Goal: Task Accomplishment & Management: Use online tool/utility

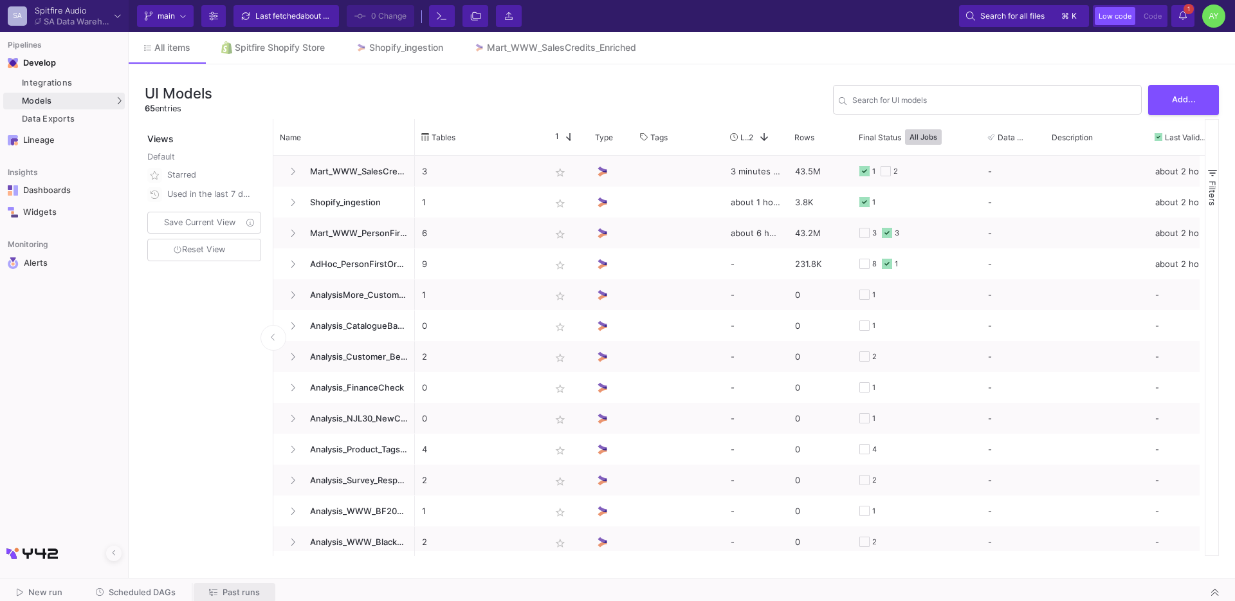
click at [228, 592] on span "Past runs" at bounding box center [241, 592] width 37 height 10
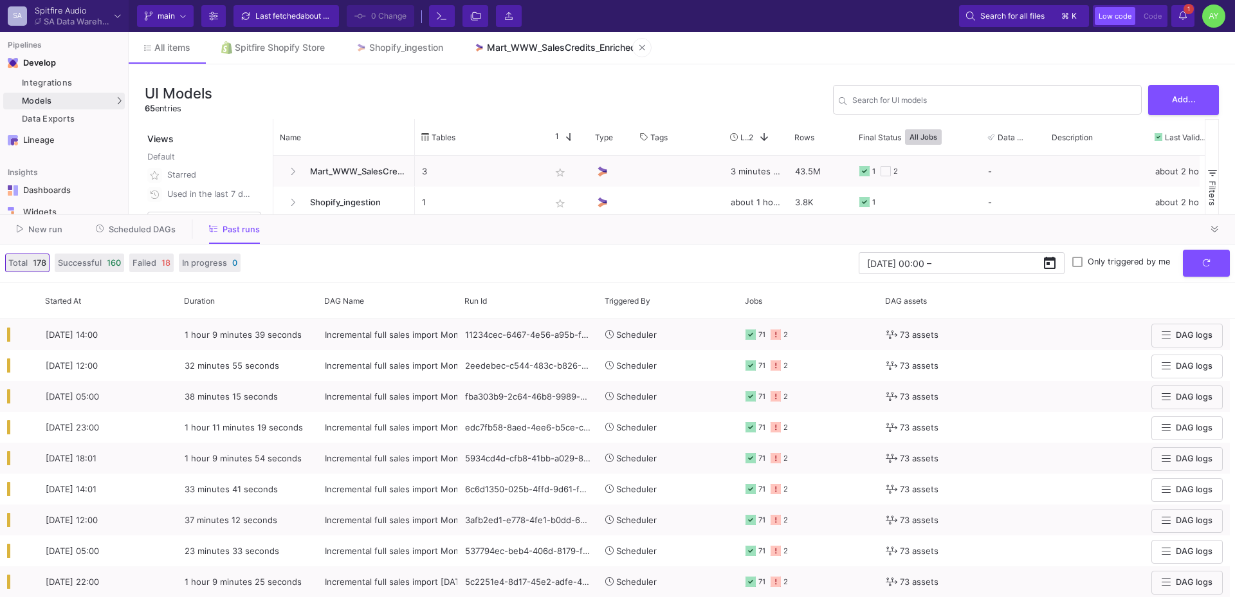
click at [546, 52] on div "Mart_WWW_SalesCredits_Enriched" at bounding box center [561, 47] width 149 height 10
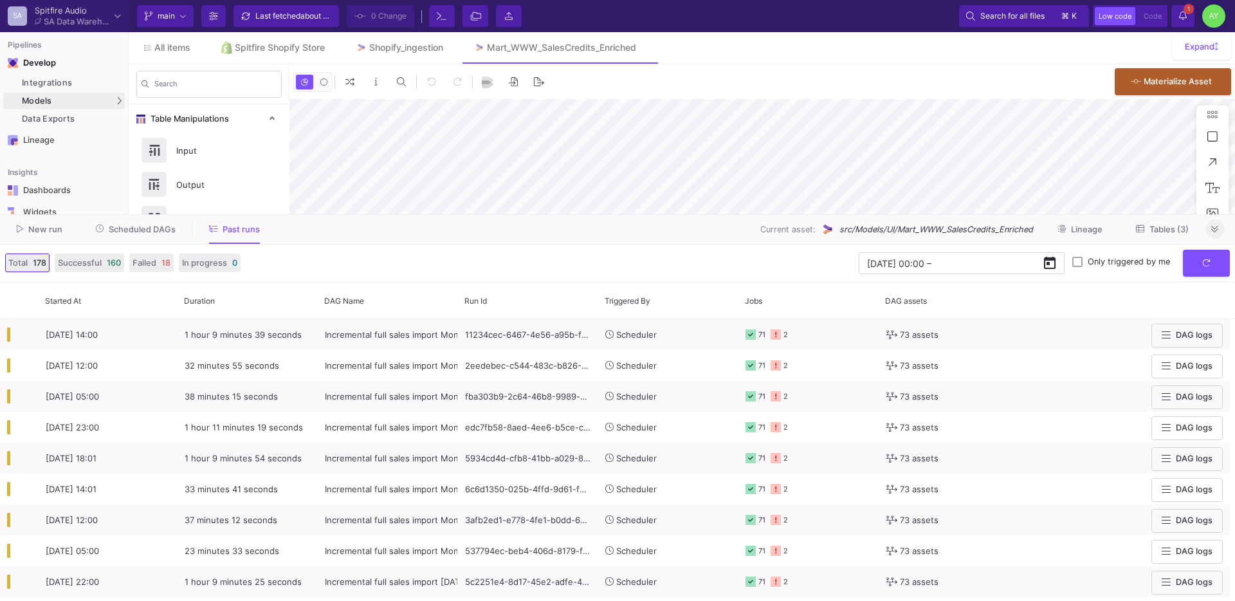
click at [1212, 237] on button at bounding box center [1214, 228] width 19 height 19
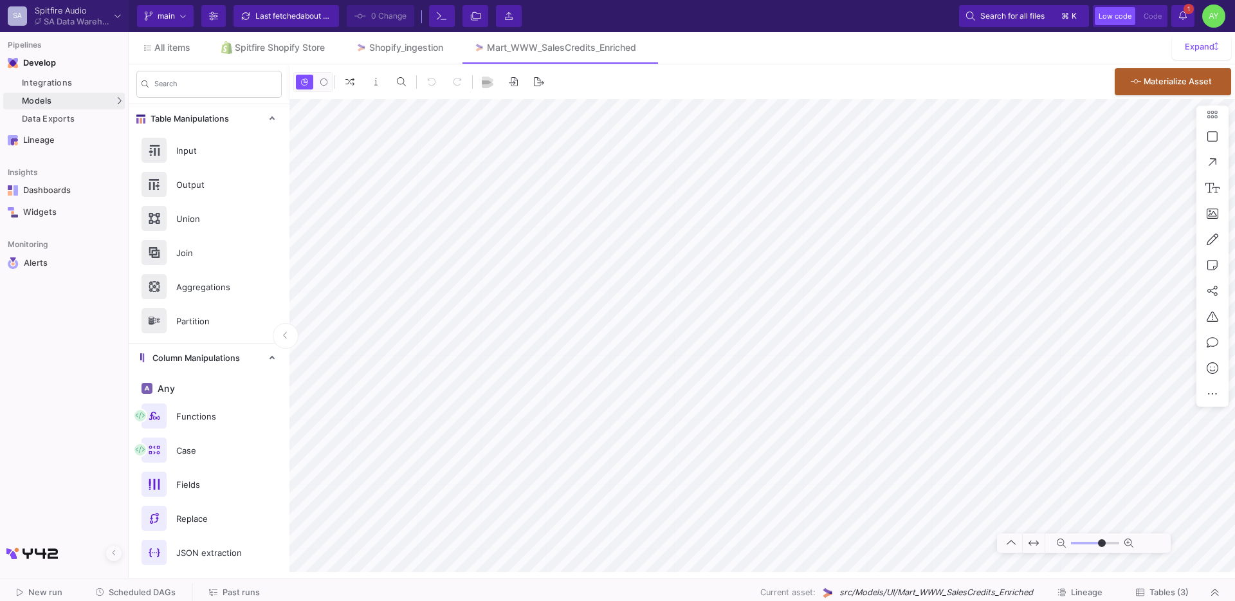
type input "-50"
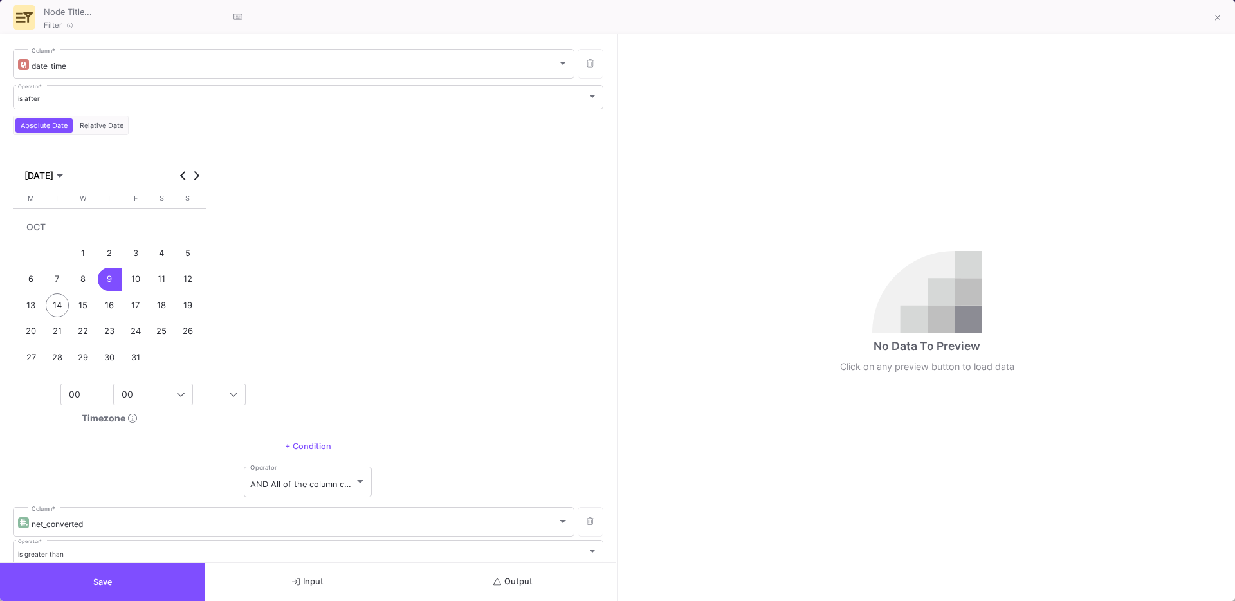
click at [83, 282] on div "8" at bounding box center [83, 280] width 24 height 24
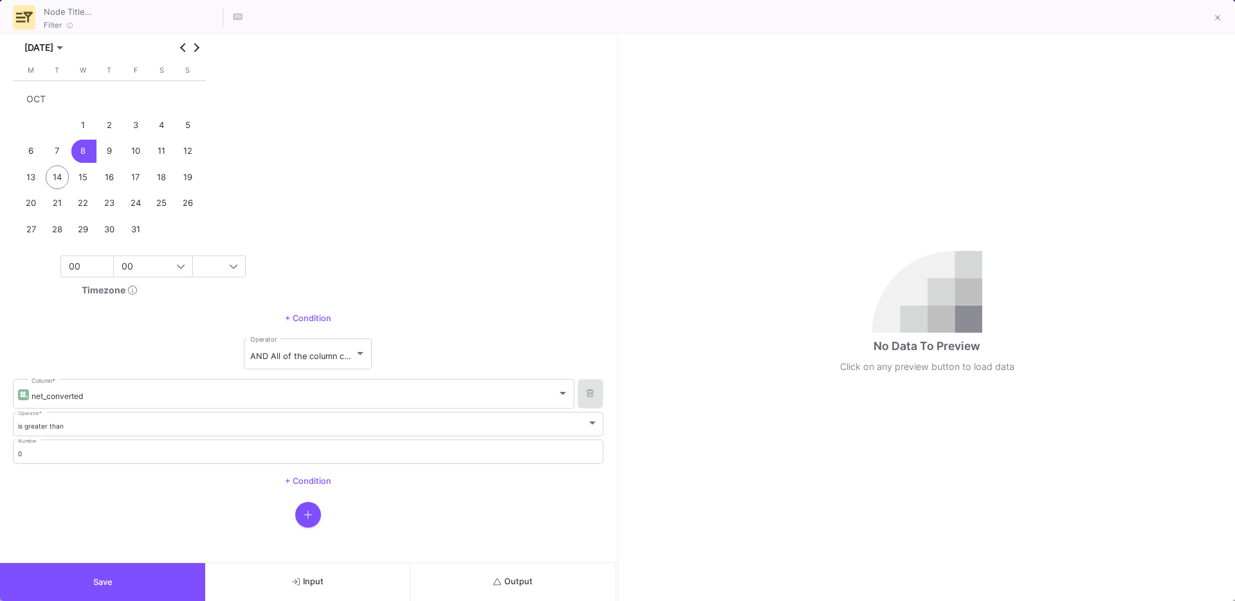
click at [590, 399] on button at bounding box center [590, 394] width 26 height 30
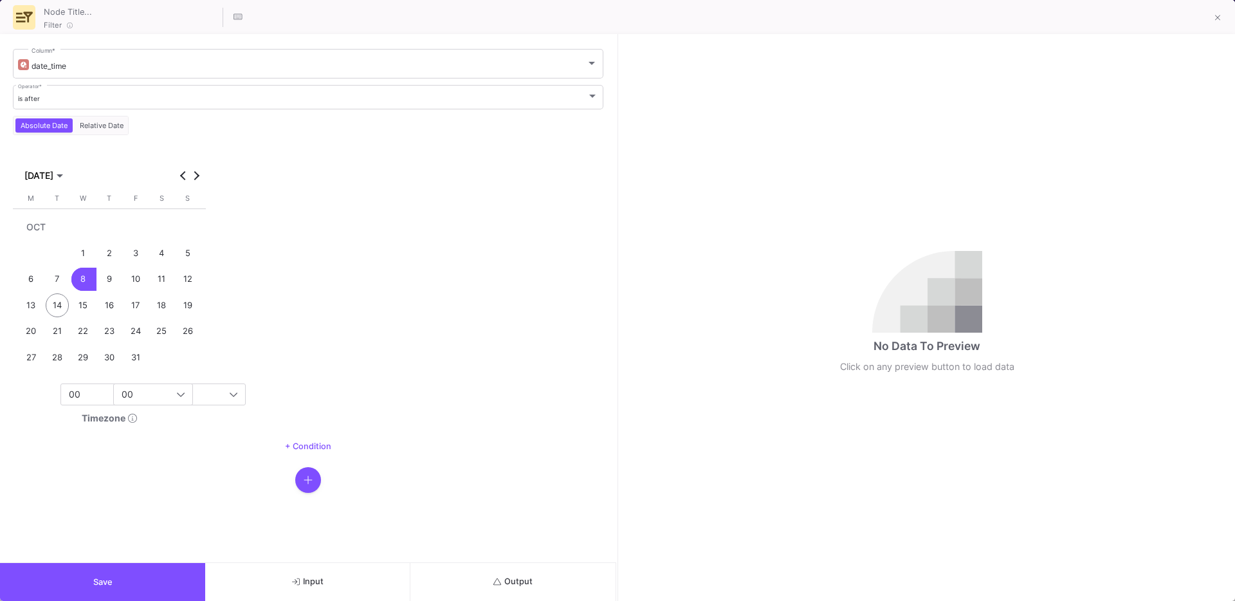
click at [305, 477] on icon "button" at bounding box center [308, 480] width 9 height 10
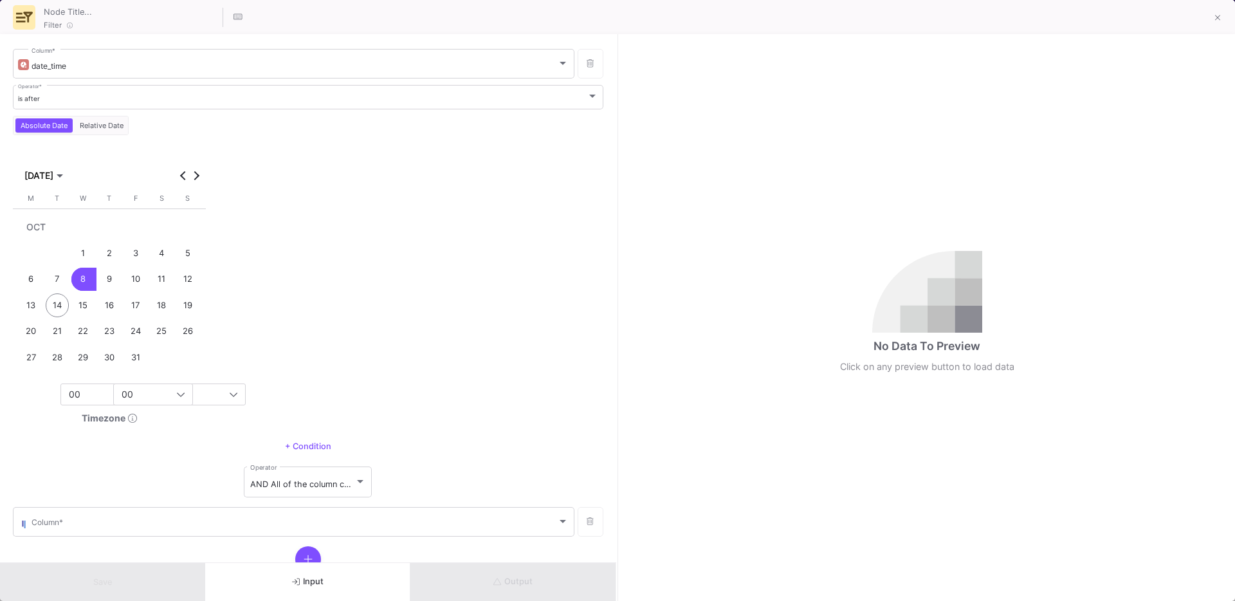
scroll to position [44, 0]
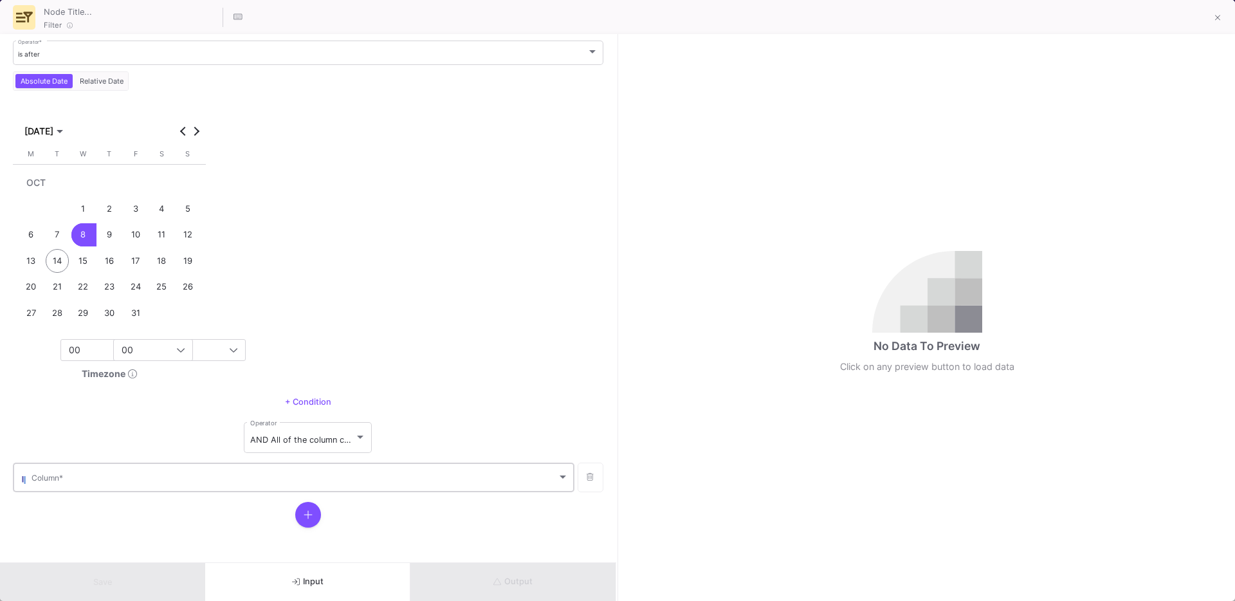
click at [138, 471] on div "Column *" at bounding box center [300, 476] width 537 height 32
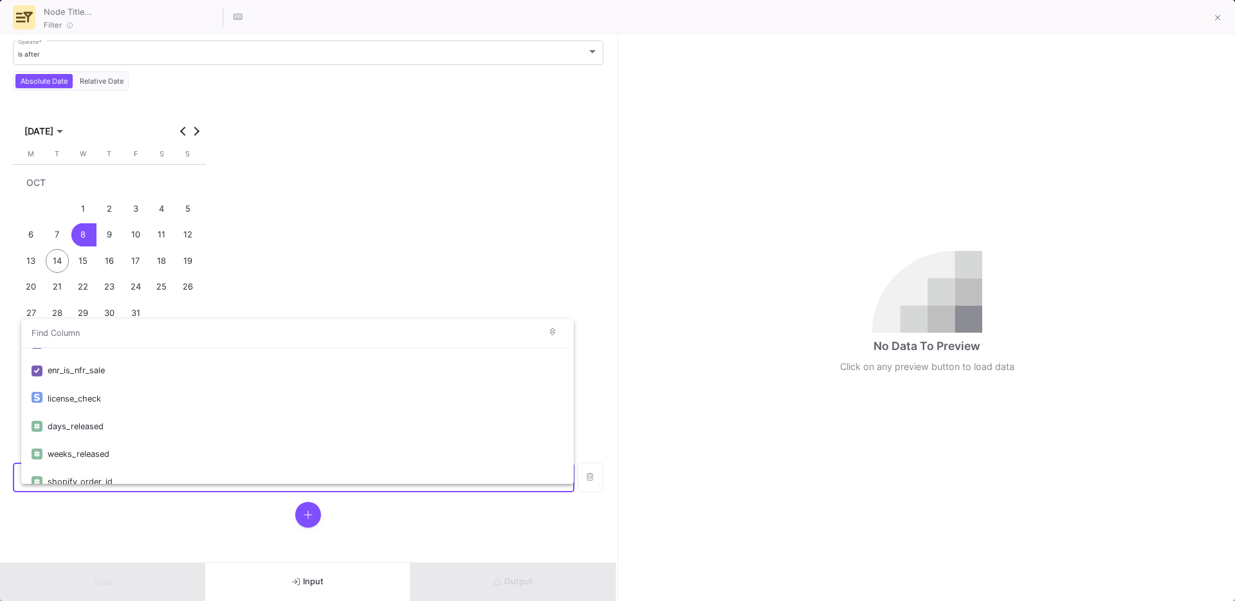
scroll to position [2840, 0]
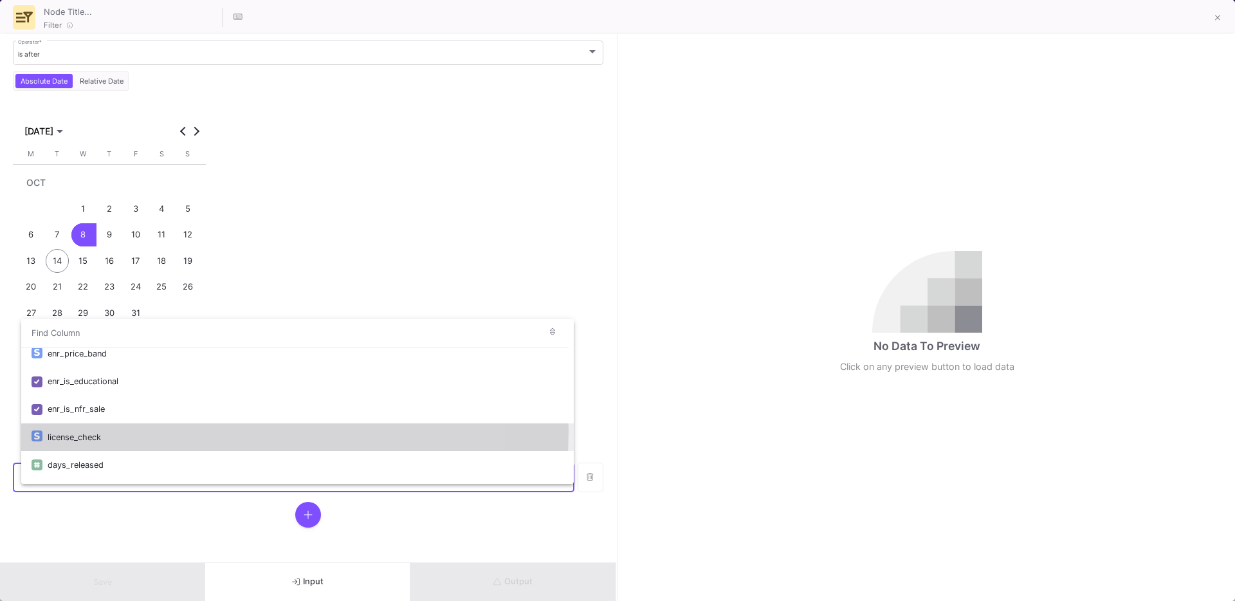
click at [128, 430] on div "license_check" at bounding box center [306, 437] width 516 height 28
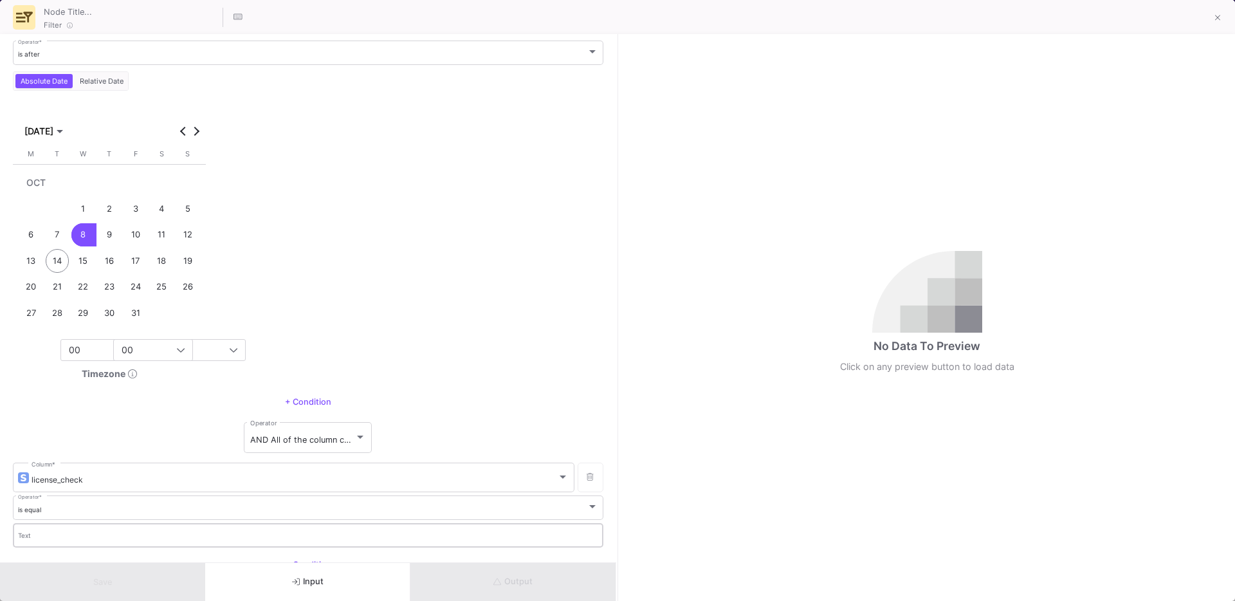
click at [64, 533] on input "Text" at bounding box center [308, 537] width 581 height 8
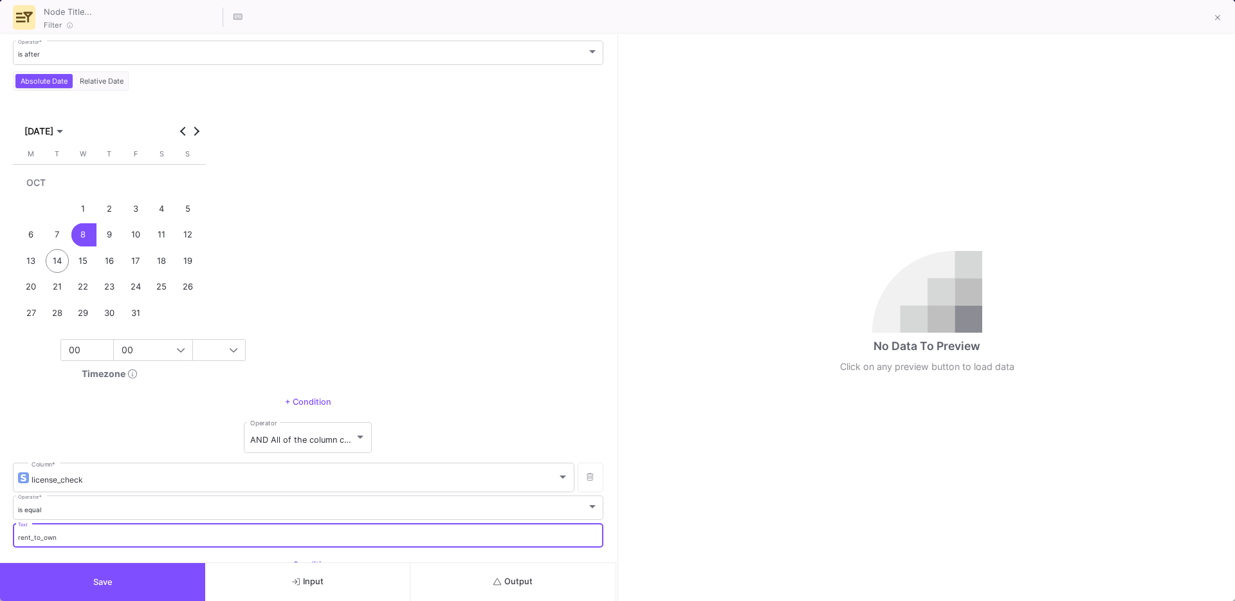
type input "rent_to_own"
click at [447, 581] on button "Output" at bounding box center [512, 582] width 205 height 38
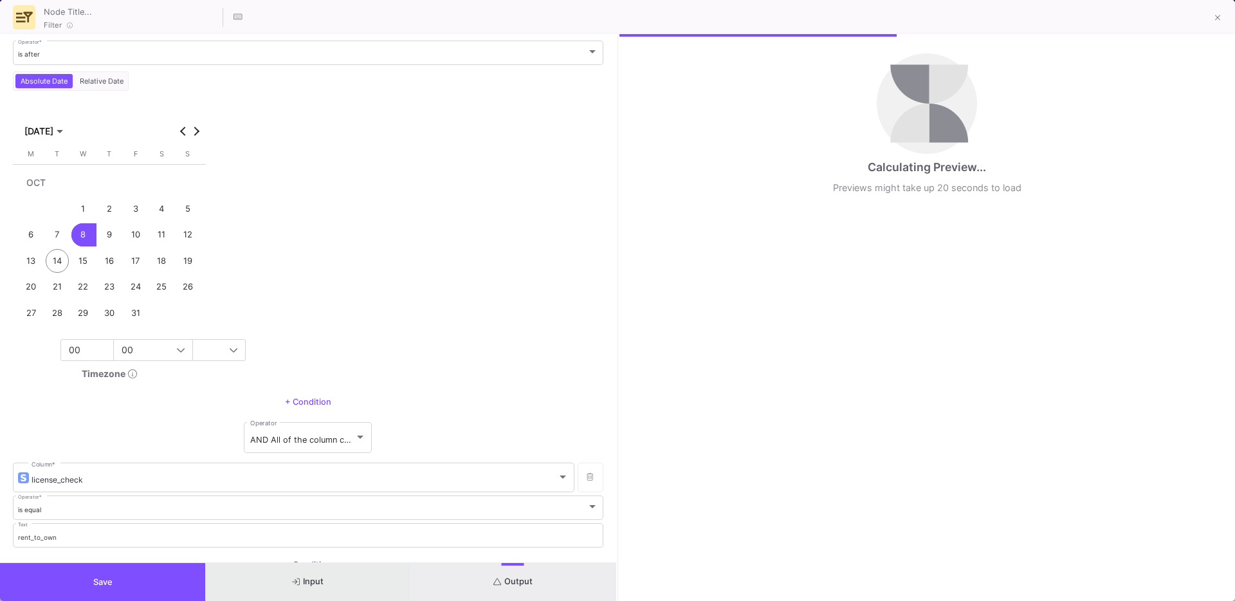
click at [319, 586] on button "Input" at bounding box center [307, 582] width 205 height 38
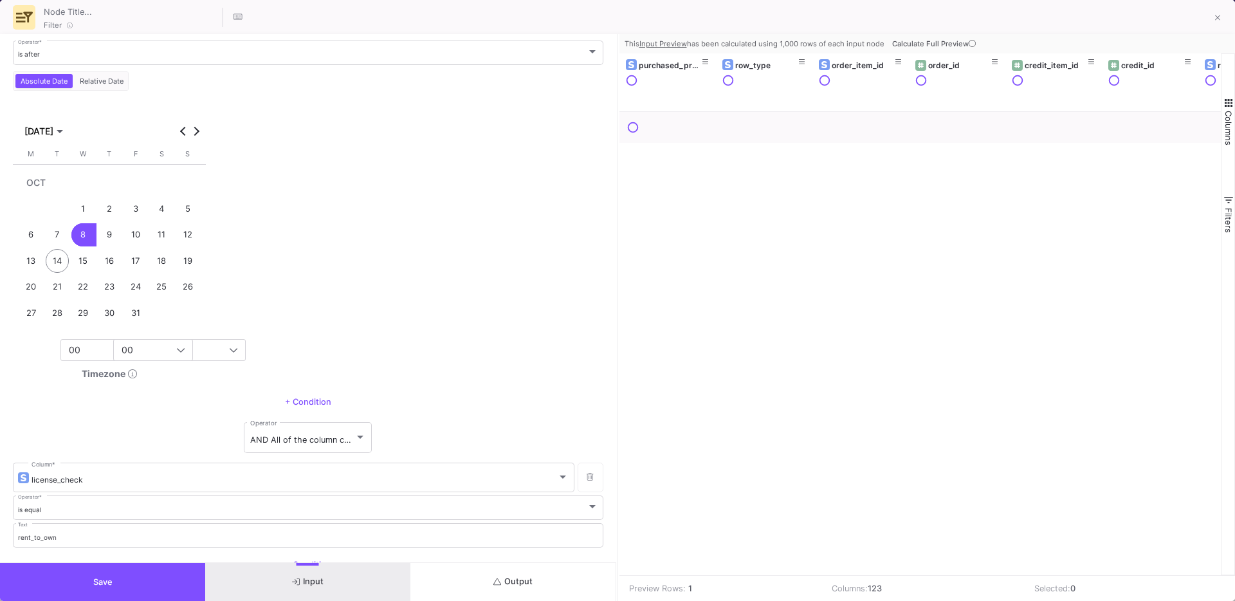
click at [925, 39] on span "Calculate Full Preview" at bounding box center [935, 43] width 86 height 9
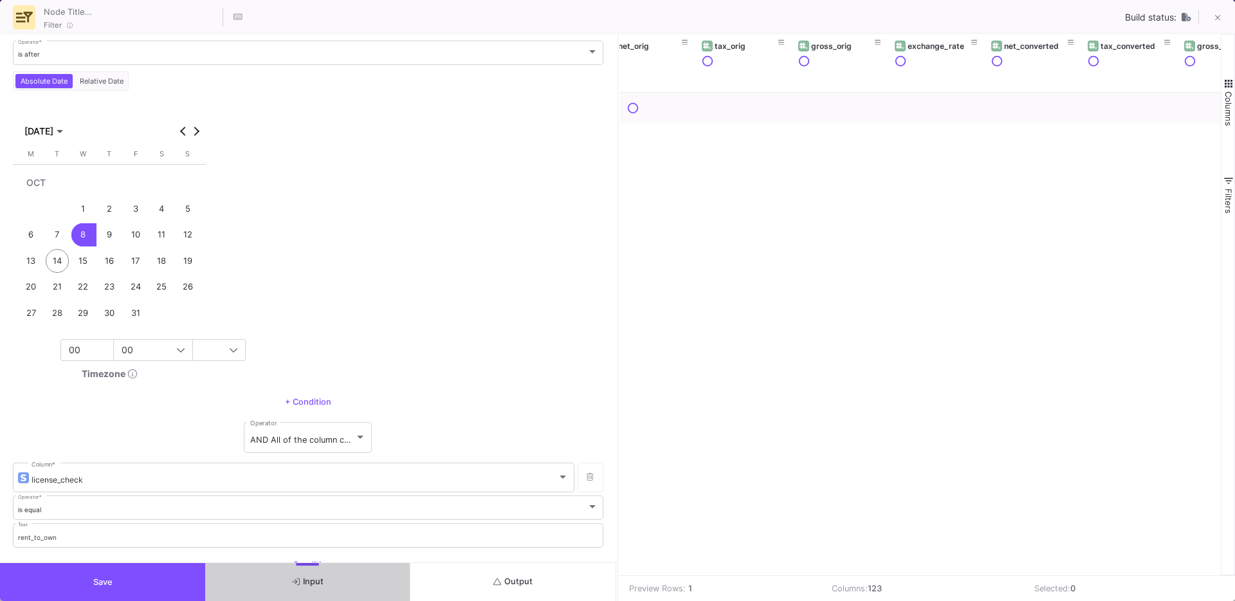
scroll to position [0, 0]
click at [487, 584] on button "Output" at bounding box center [512, 582] width 205 height 38
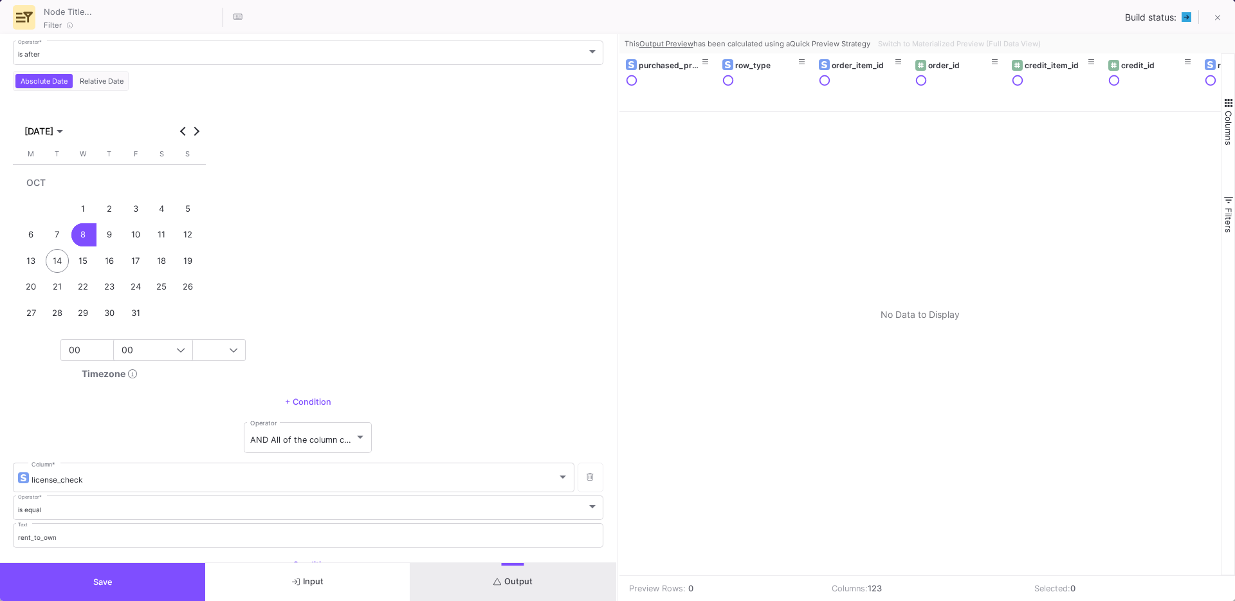
click at [298, 581] on icon "button" at bounding box center [296, 581] width 8 height 8
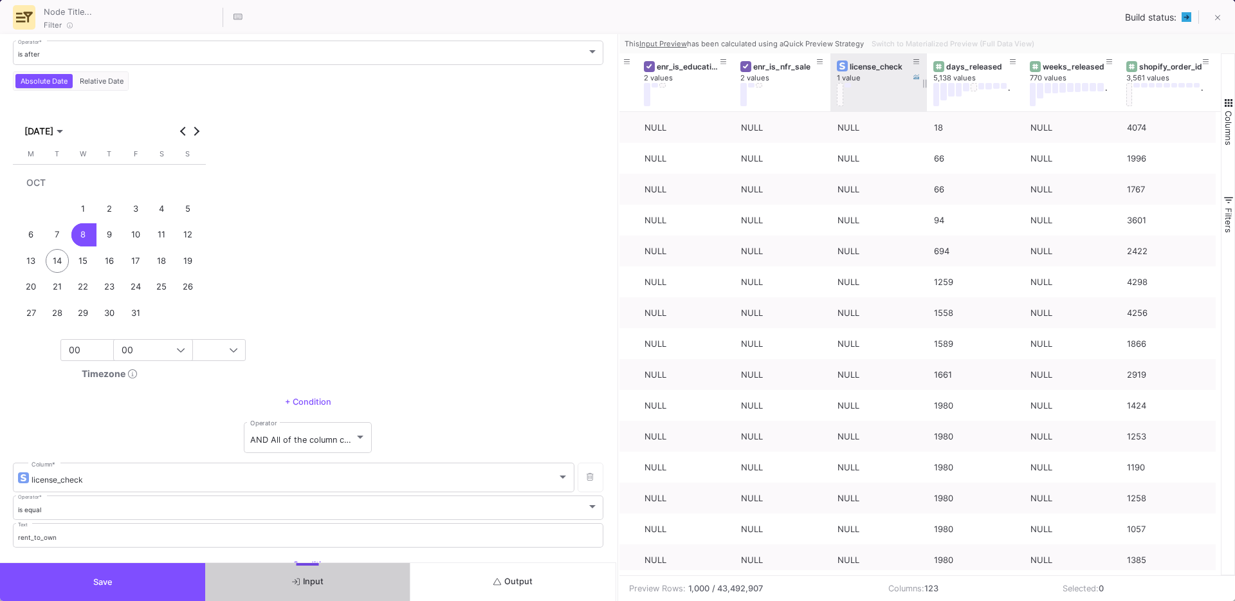
click at [848, 86] on button at bounding box center [847, 85] width 6 height 5
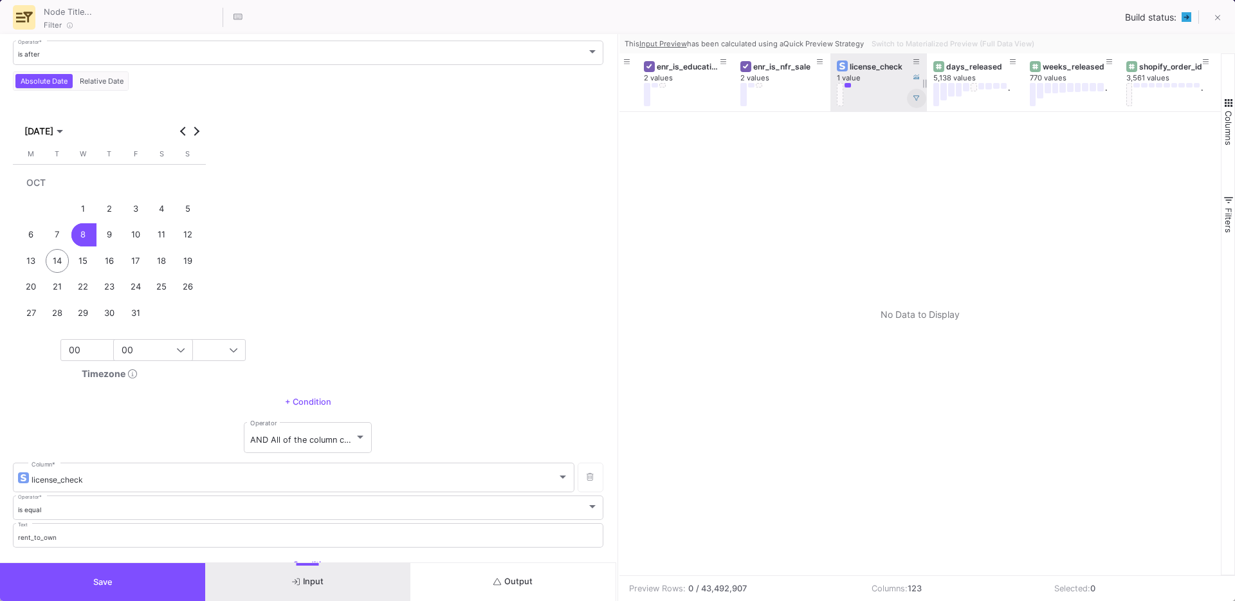
click at [914, 95] on icon at bounding box center [916, 98] width 6 height 6
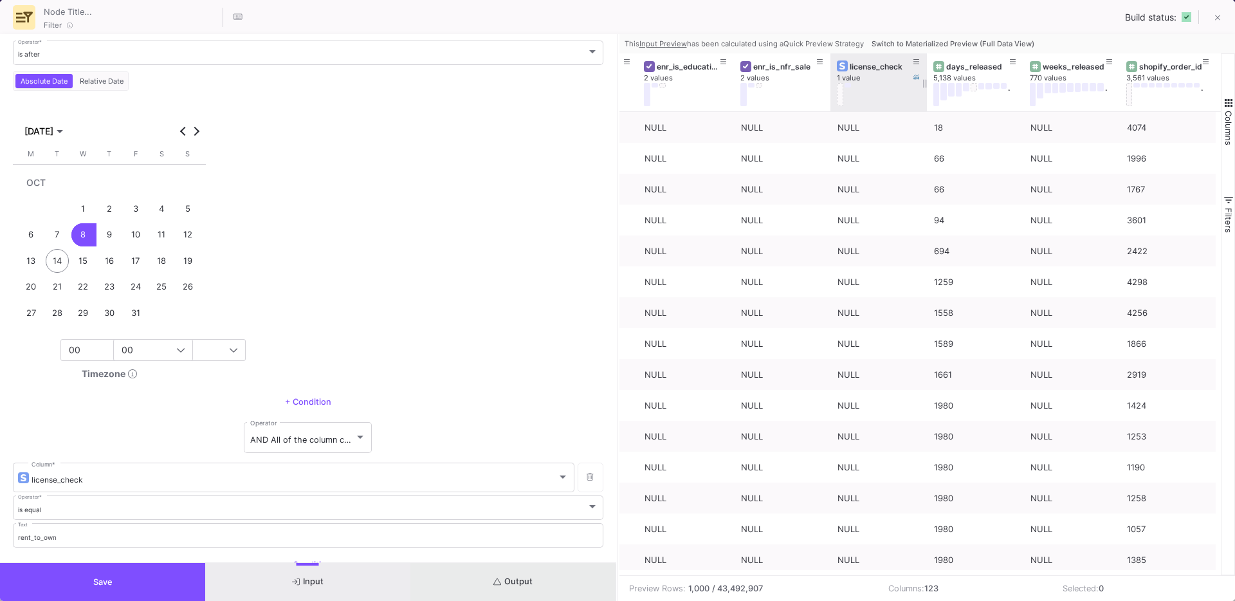
click at [489, 586] on button "Output" at bounding box center [512, 582] width 205 height 38
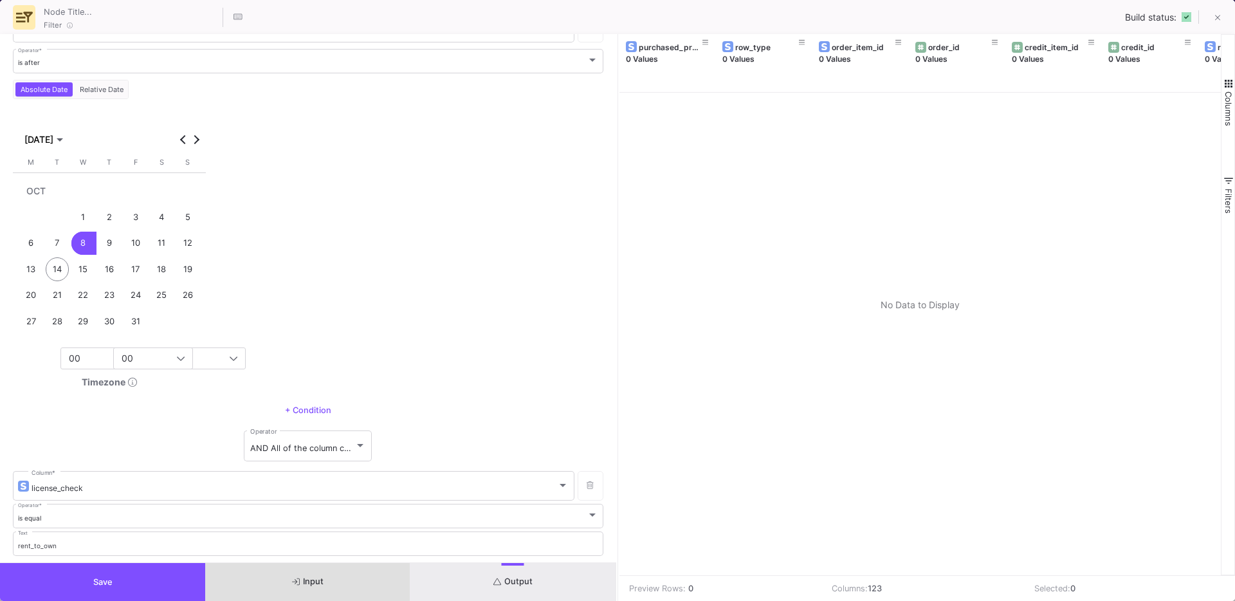
scroll to position [128, 0]
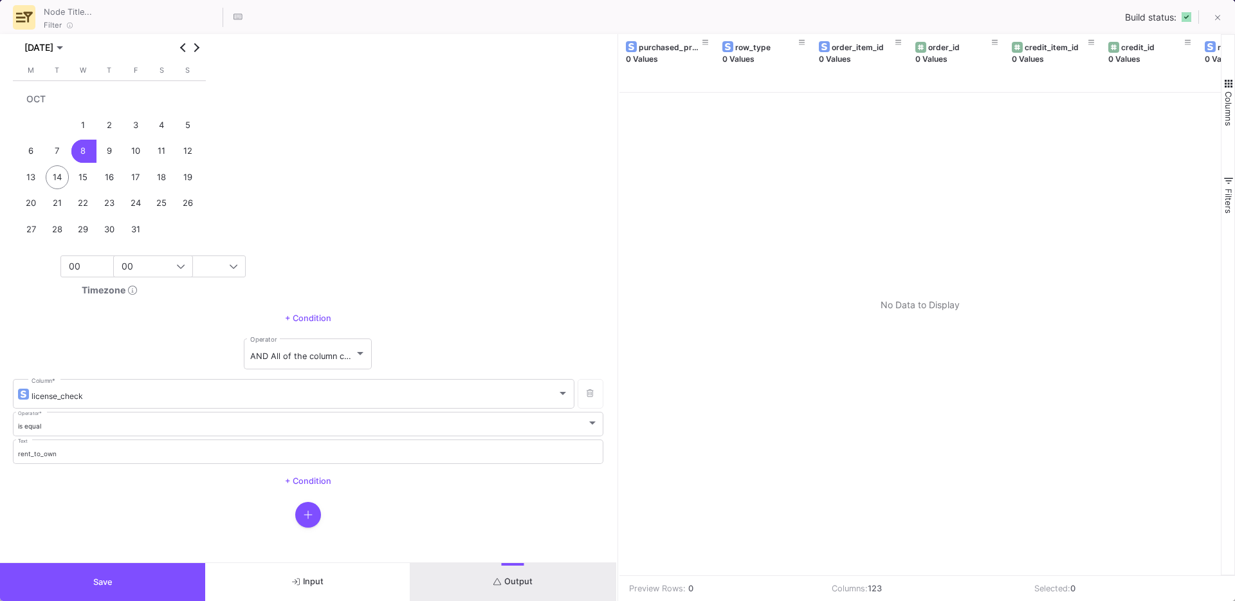
click at [352, 571] on button "Input" at bounding box center [307, 582] width 205 height 38
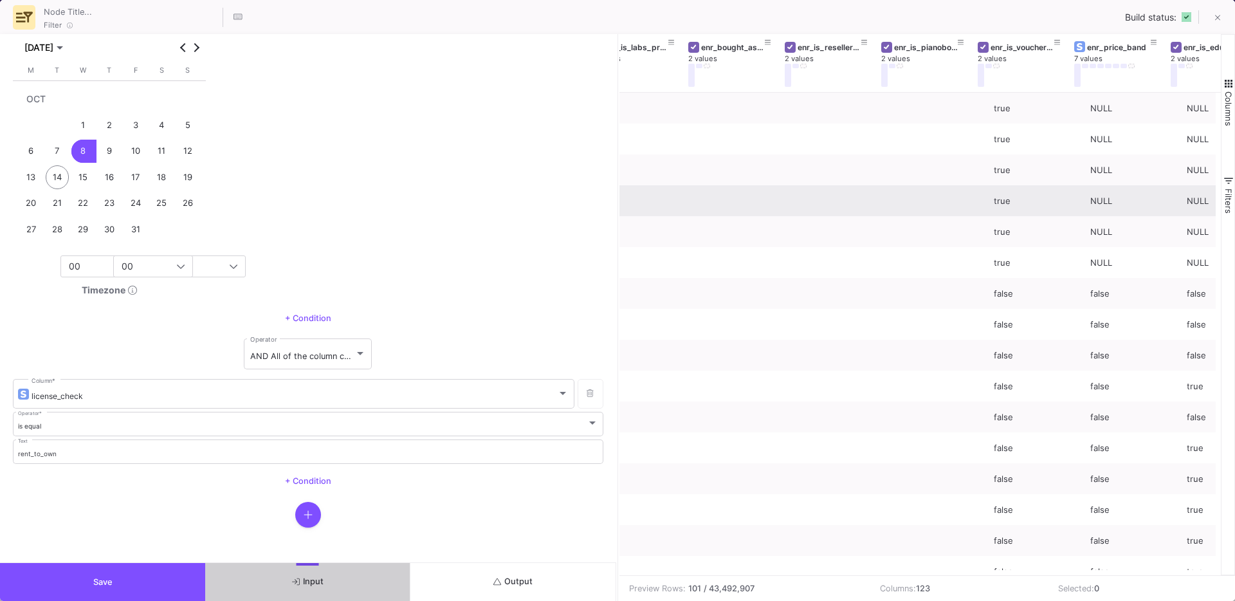
scroll to position [0, 9554]
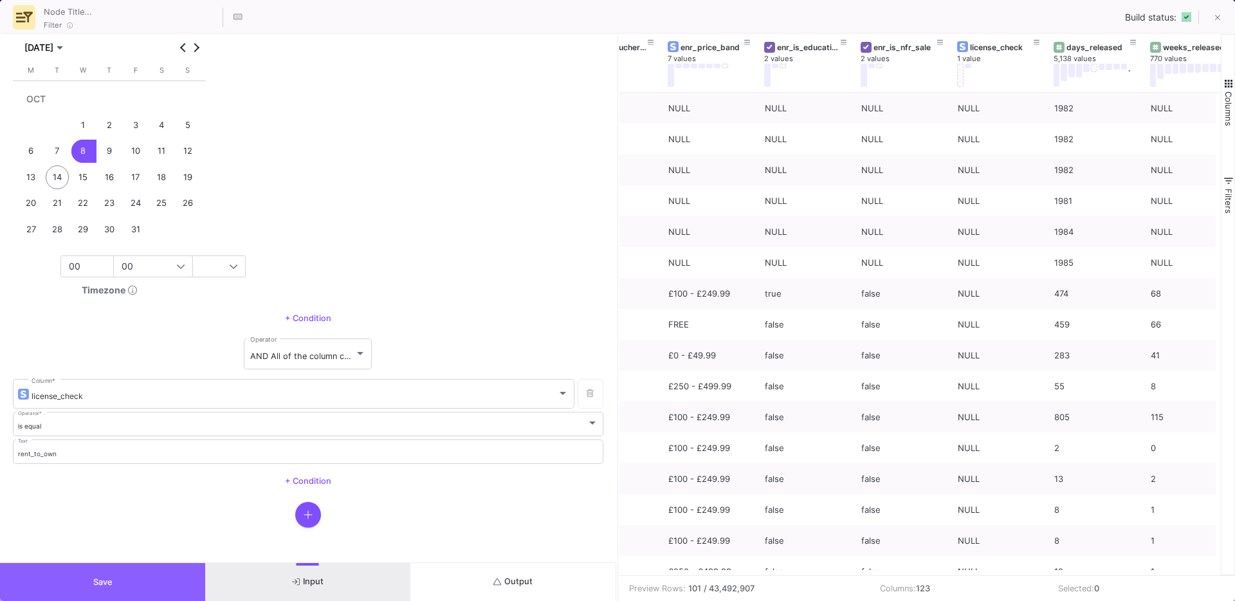
click at [116, 574] on button "Save" at bounding box center [102, 582] width 205 height 38
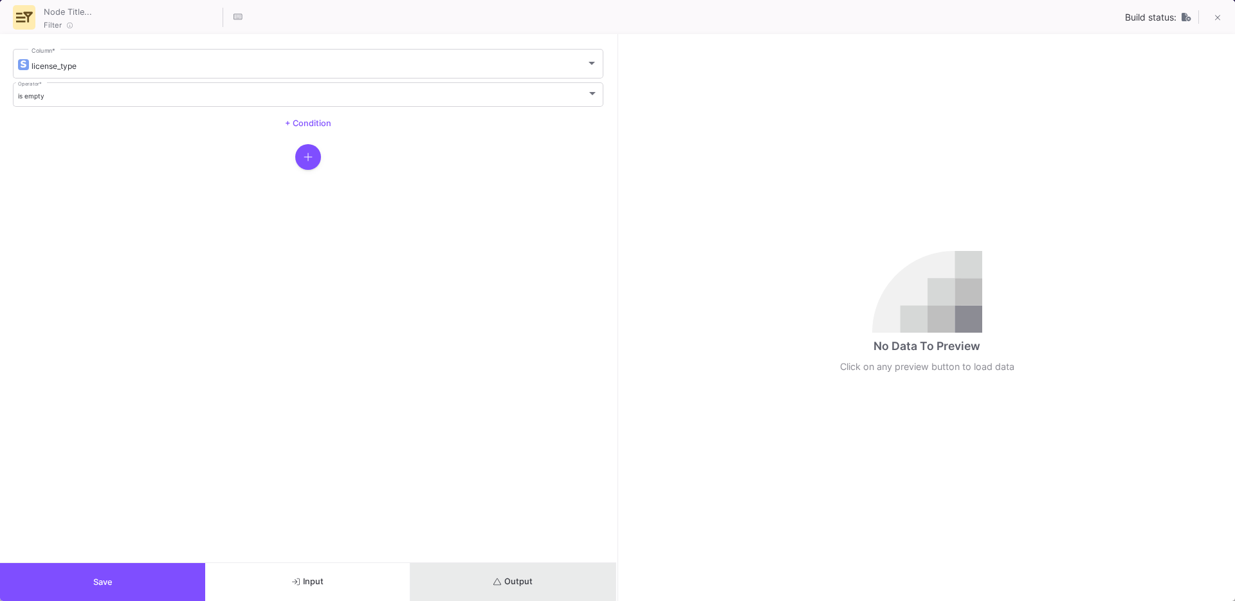
click at [480, 581] on button "Output" at bounding box center [512, 582] width 205 height 38
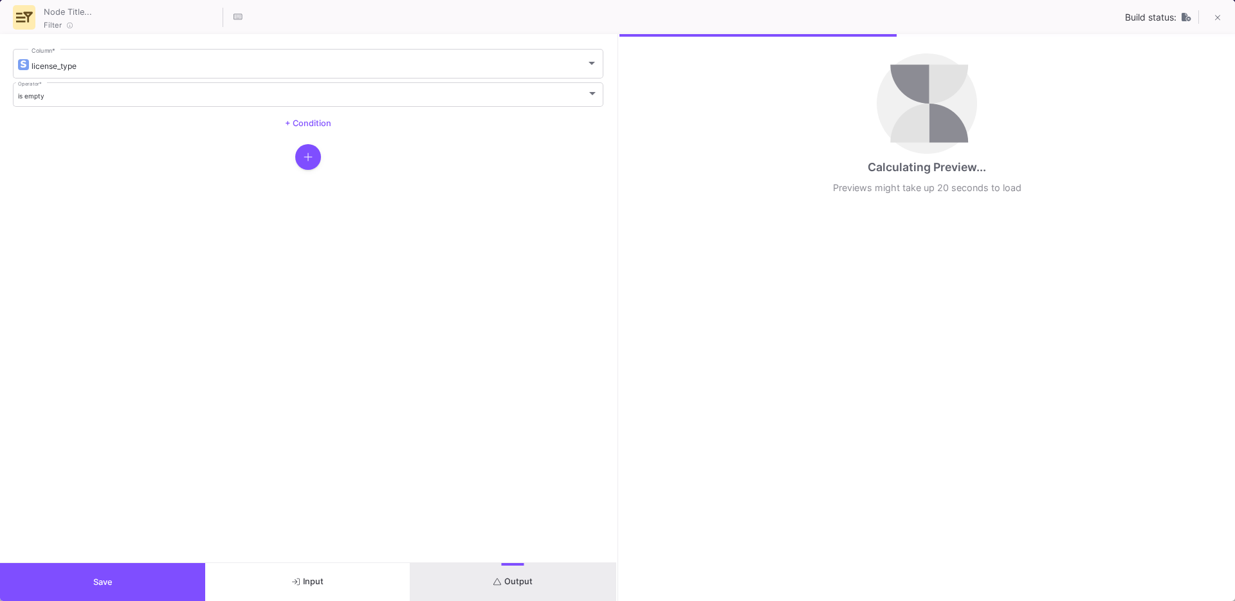
click at [133, 579] on button "Save" at bounding box center [102, 582] width 205 height 38
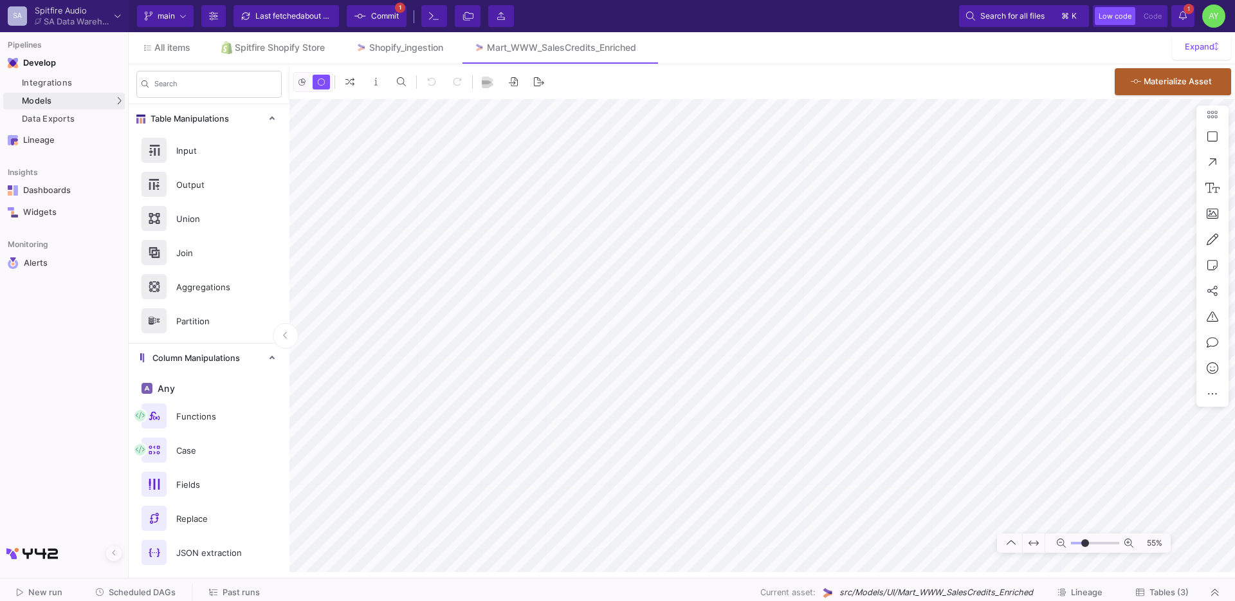
type input "-7"
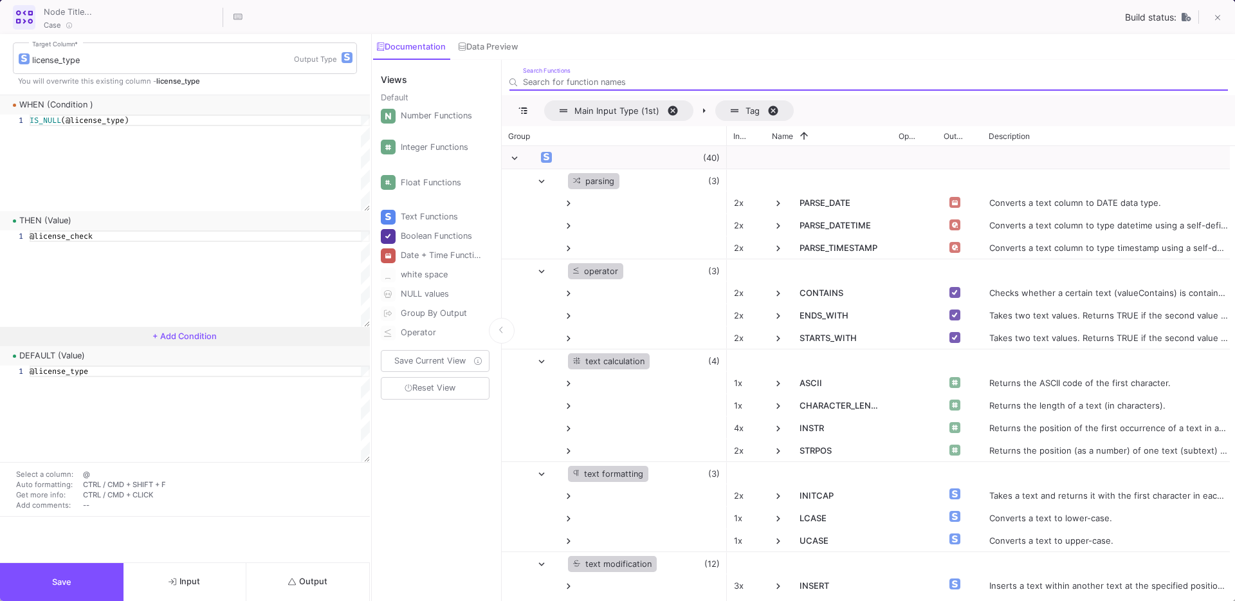
click at [300, 581] on span "Output" at bounding box center [307, 581] width 39 height 10
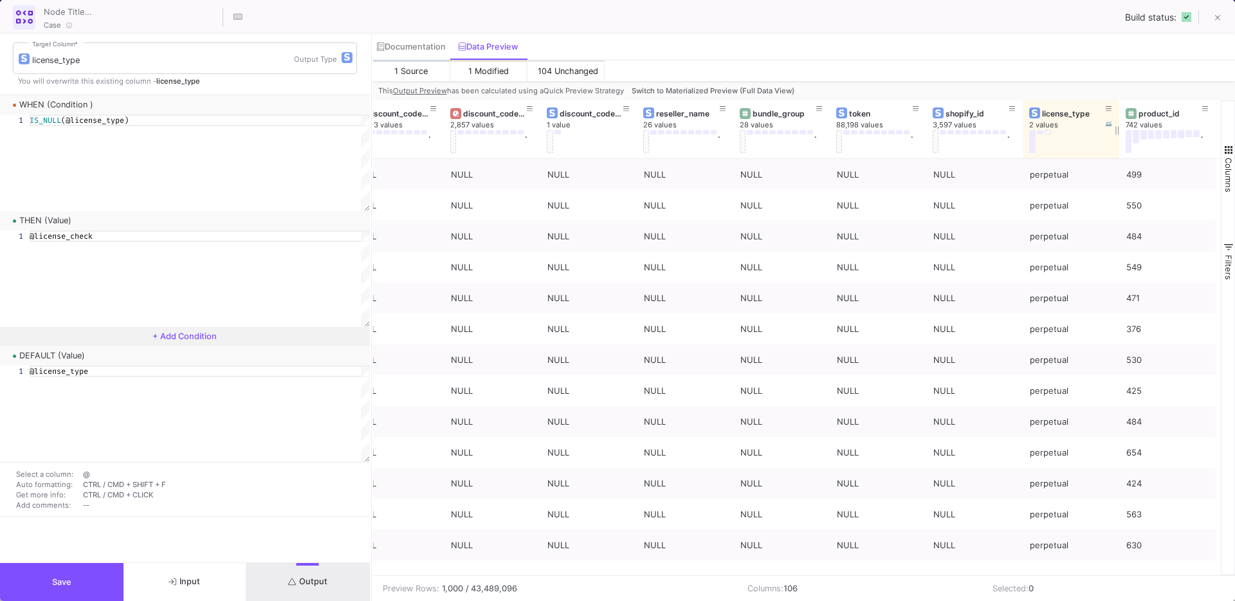
click at [1050, 132] on button at bounding box center [1047, 132] width 6 height 5
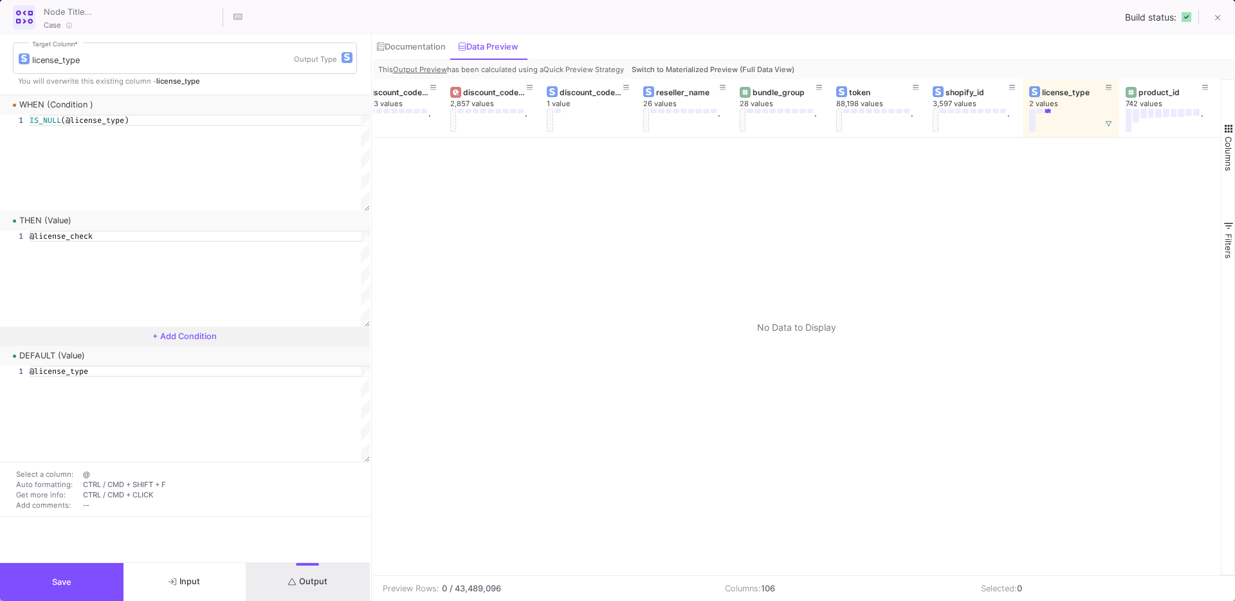
click at [719, 73] on span "Switch to Materialized Preview (Full Data View)" at bounding box center [713, 69] width 163 height 9
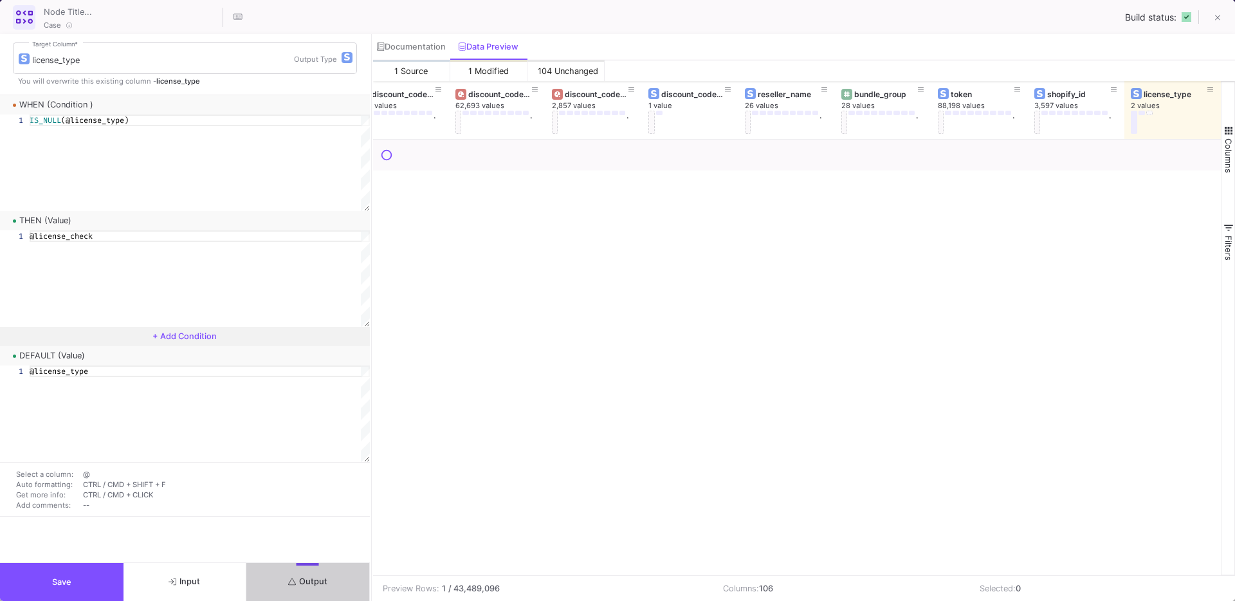
scroll to position [0, 4458]
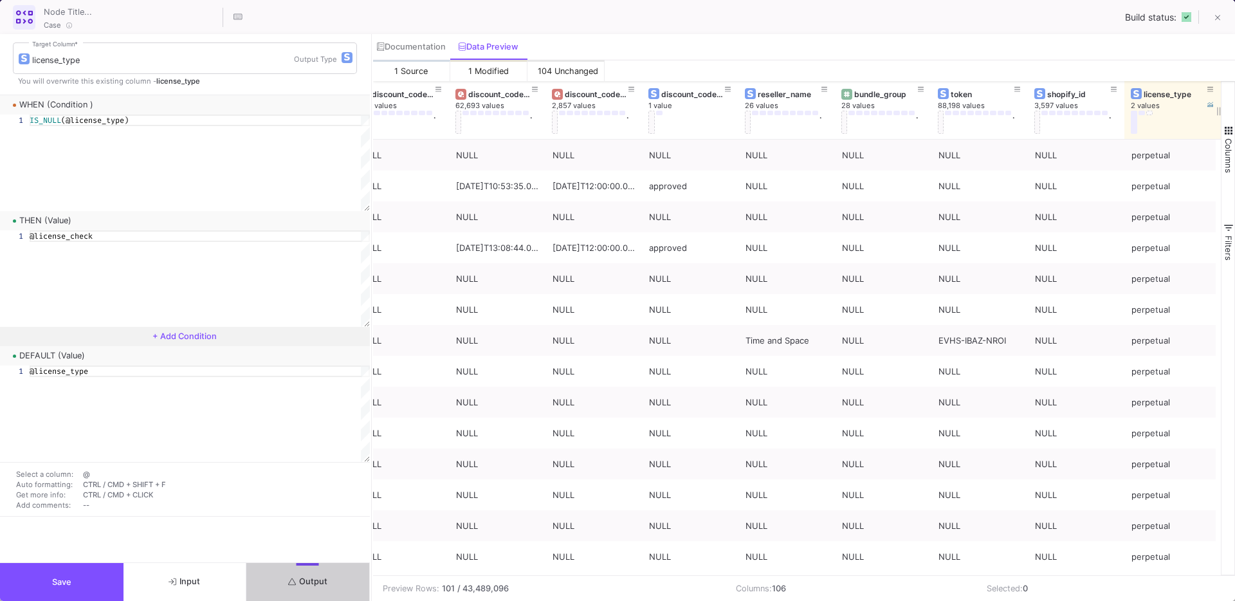
click at [1151, 111] on button at bounding box center [1149, 113] width 6 height 5
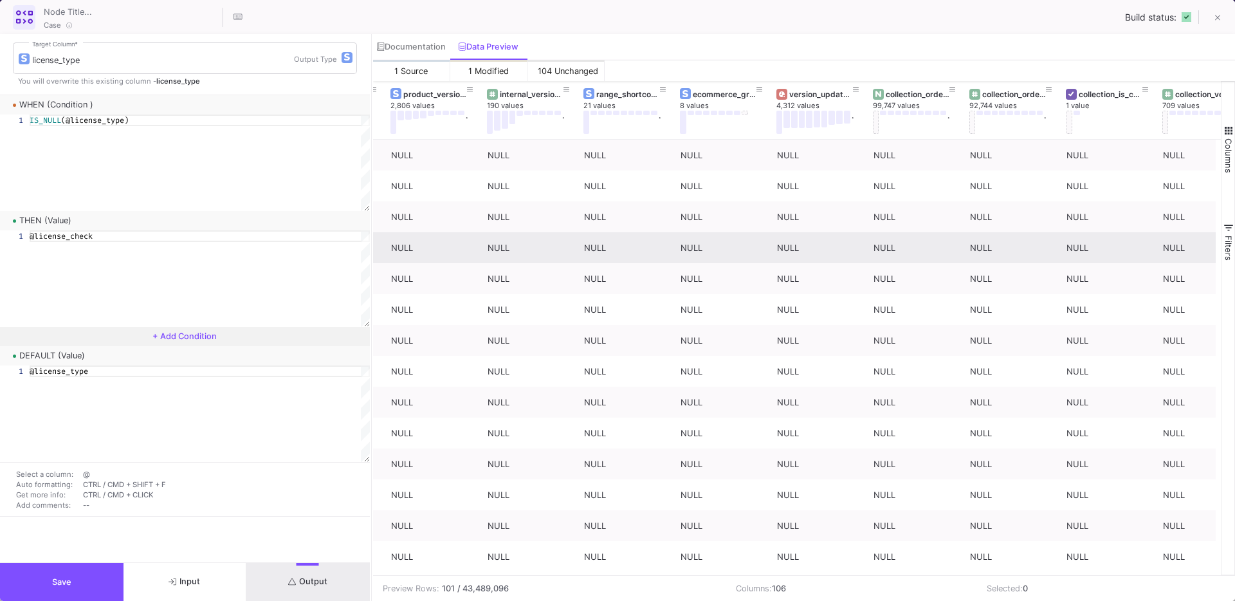
scroll to position [0, 7719]
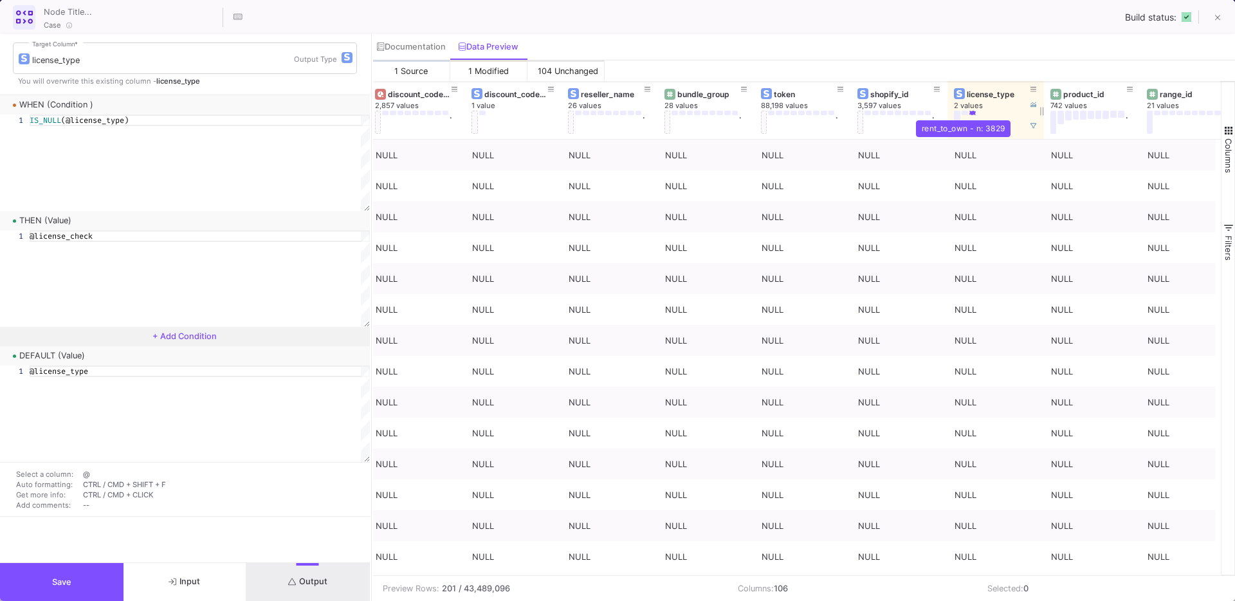
click at [967, 113] on button at bounding box center [964, 113] width 6 height 5
click at [84, 581] on button "Save" at bounding box center [61, 582] width 123 height 38
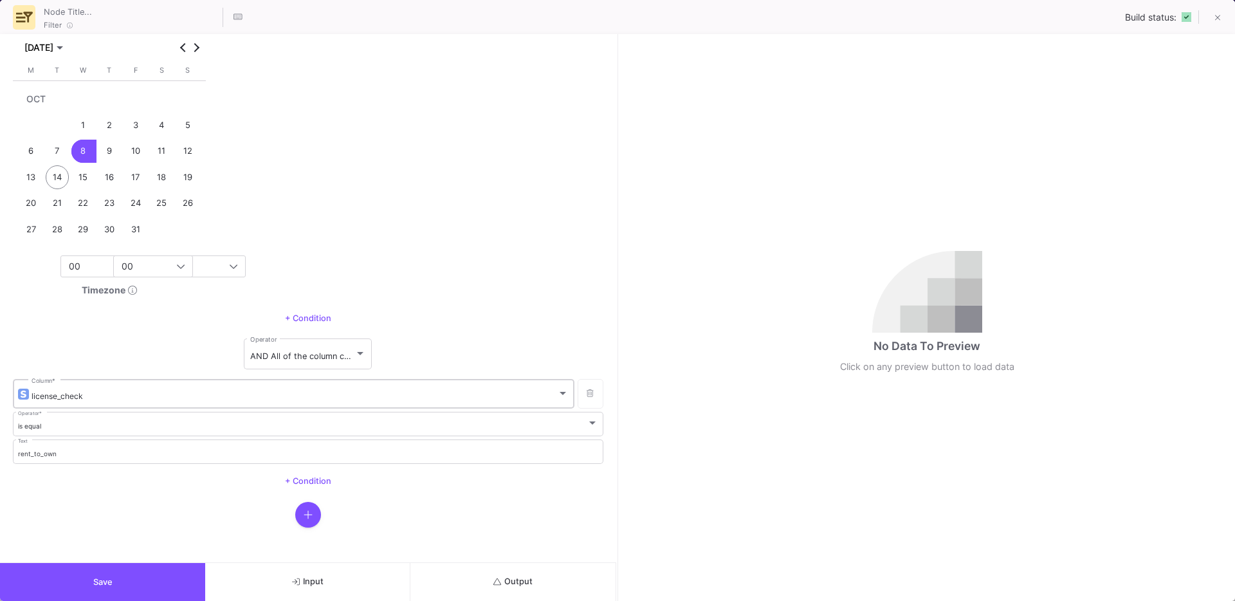
click at [72, 395] on span "license_check" at bounding box center [57, 396] width 51 height 10
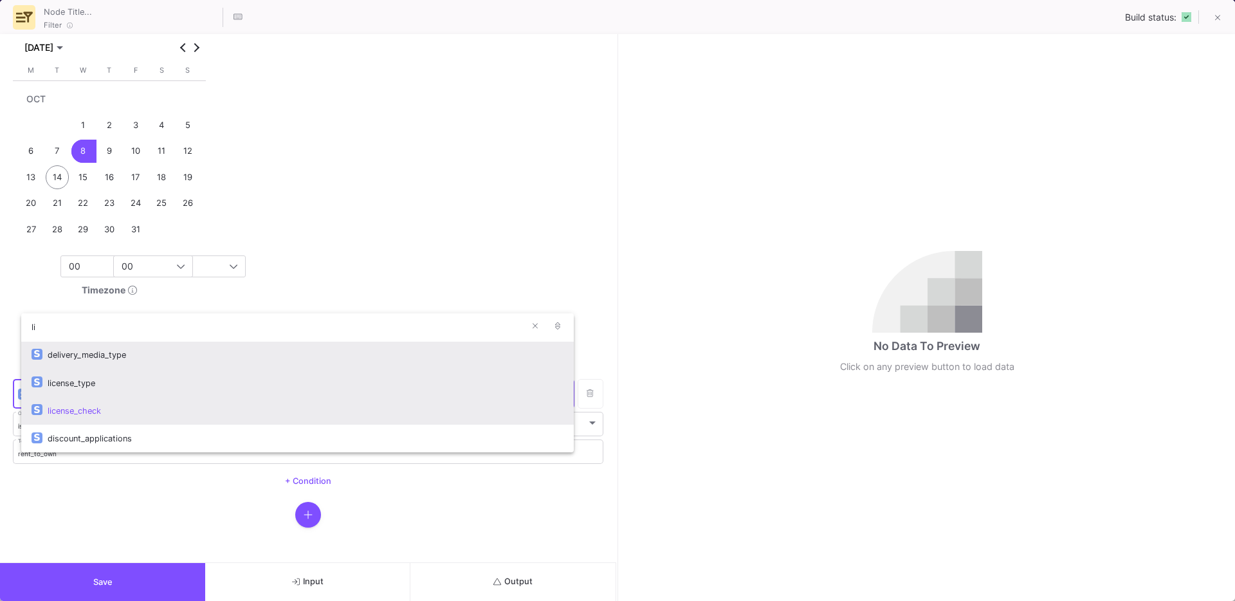
type input "li"
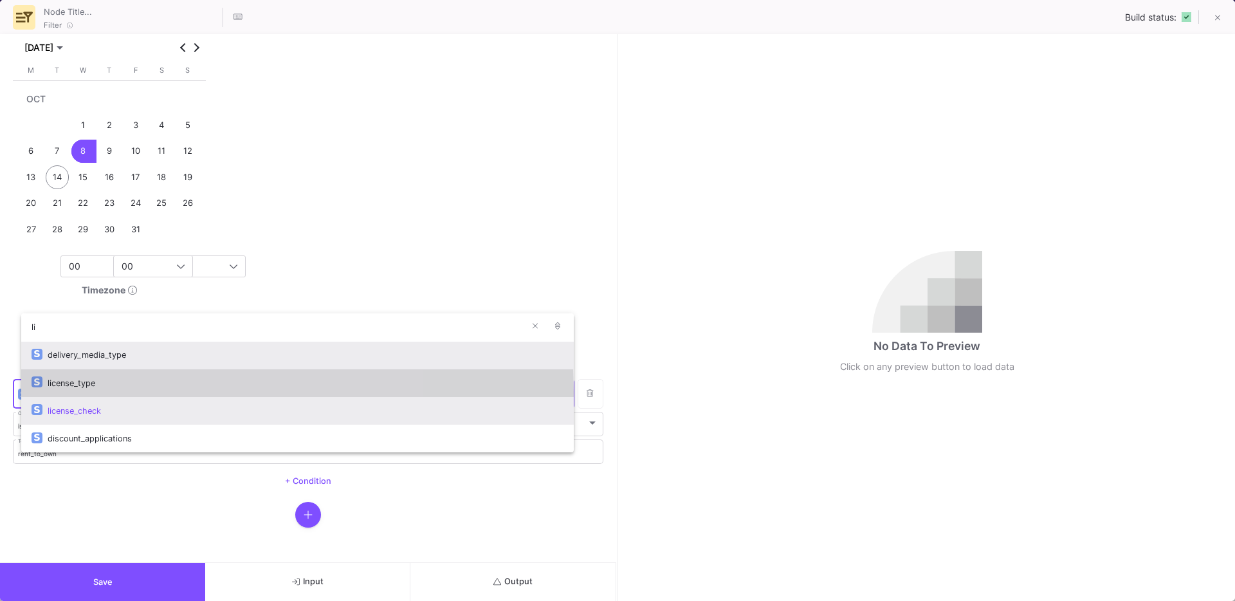
click at [89, 391] on div "license_type" at bounding box center [306, 383] width 516 height 28
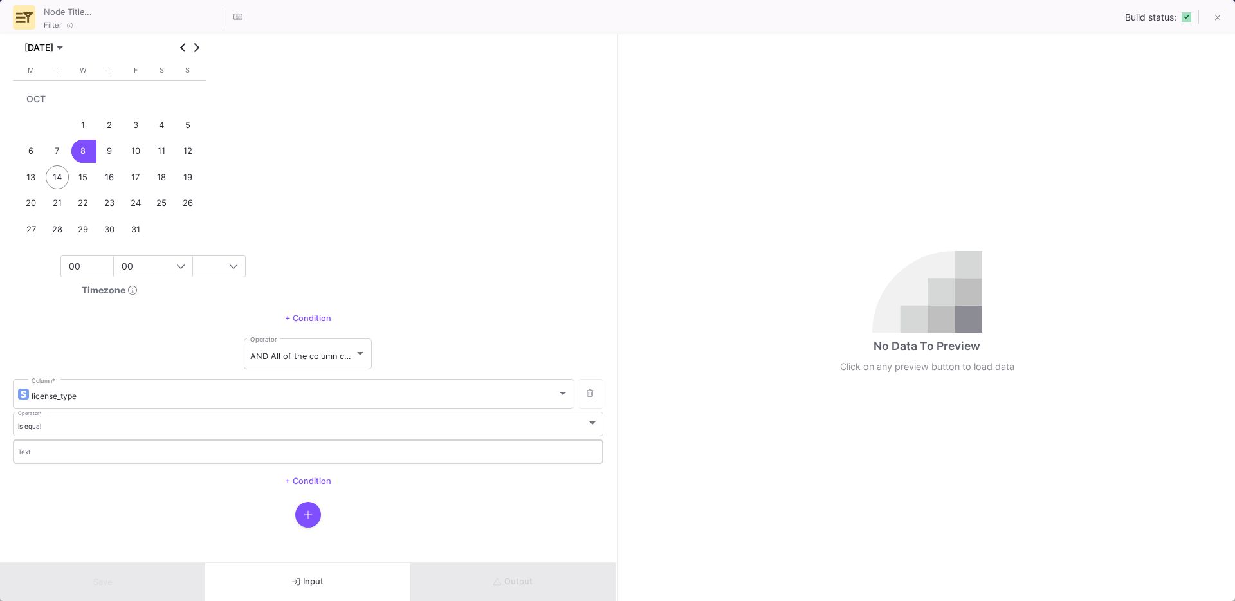
click at [82, 450] on input "Text" at bounding box center [308, 454] width 581 height 8
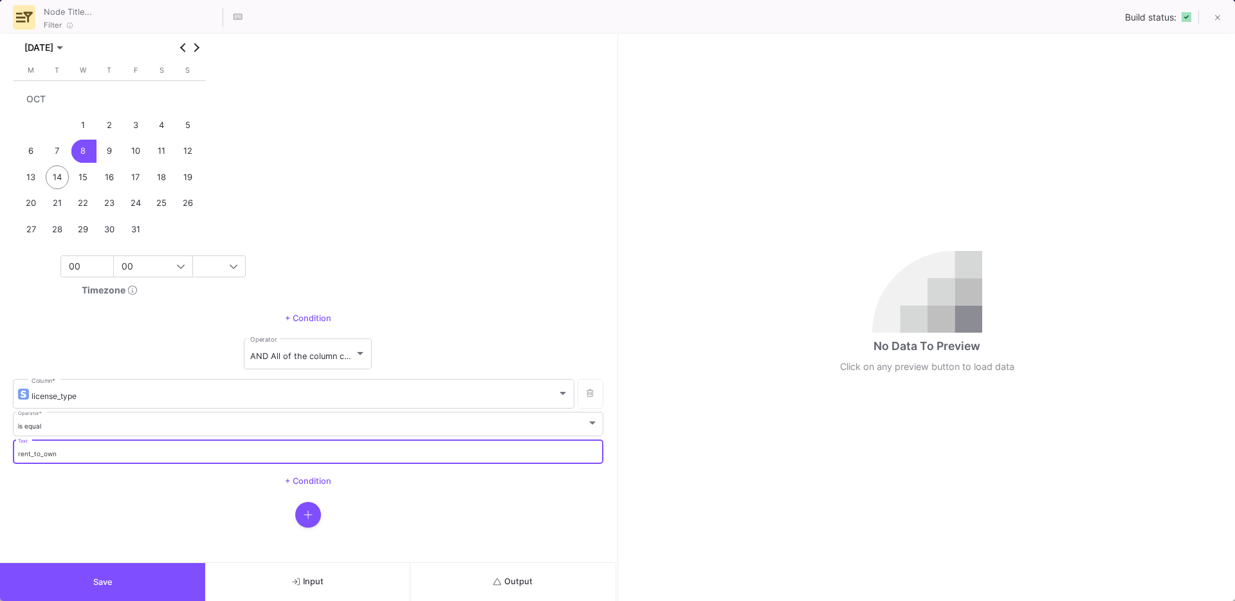
type input "rent_to_own"
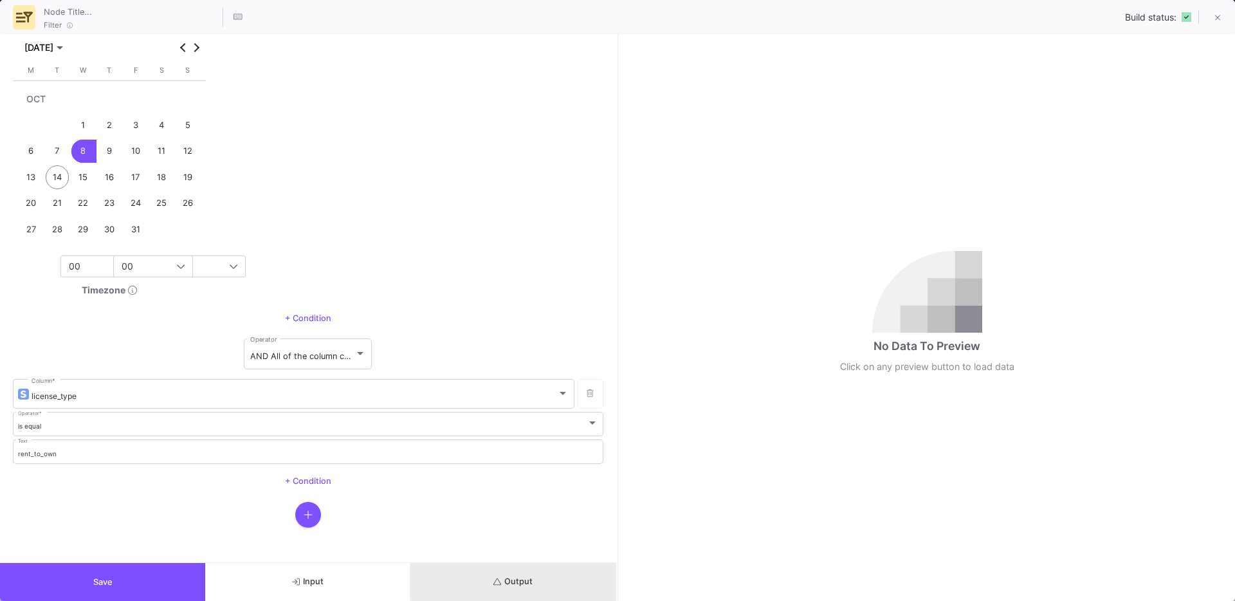
click at [532, 581] on span "Output" at bounding box center [512, 581] width 39 height 10
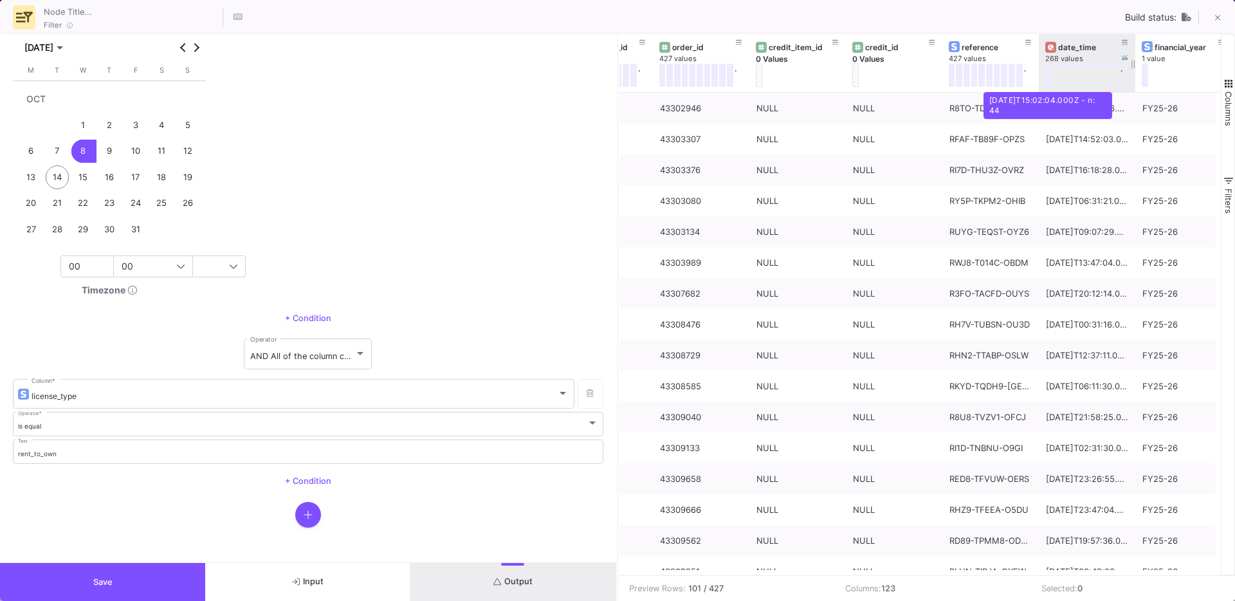
click at [1048, 77] on button at bounding box center [1048, 75] width 6 height 23
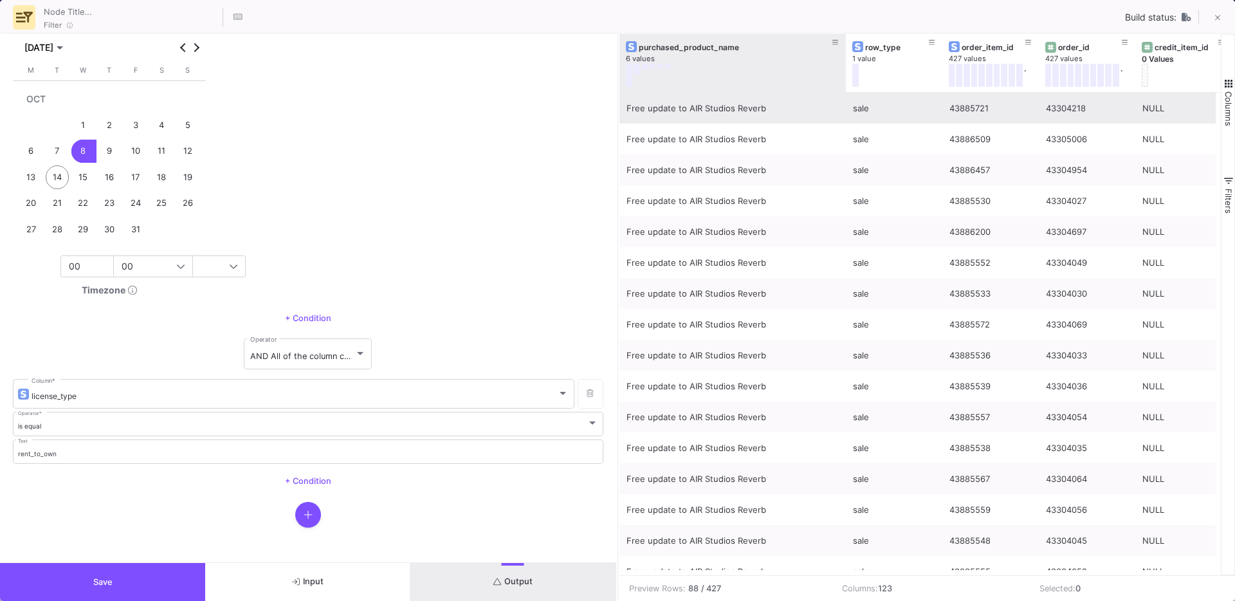
drag, startPoint x: 713, startPoint y: 78, endPoint x: 837, endPoint y: 101, distance: 126.3
click at [837, 101] on div "row_type 1 value order_item_id 427 values . order_id 427 values . credit_item_i…" at bounding box center [920, 304] width 602 height 541
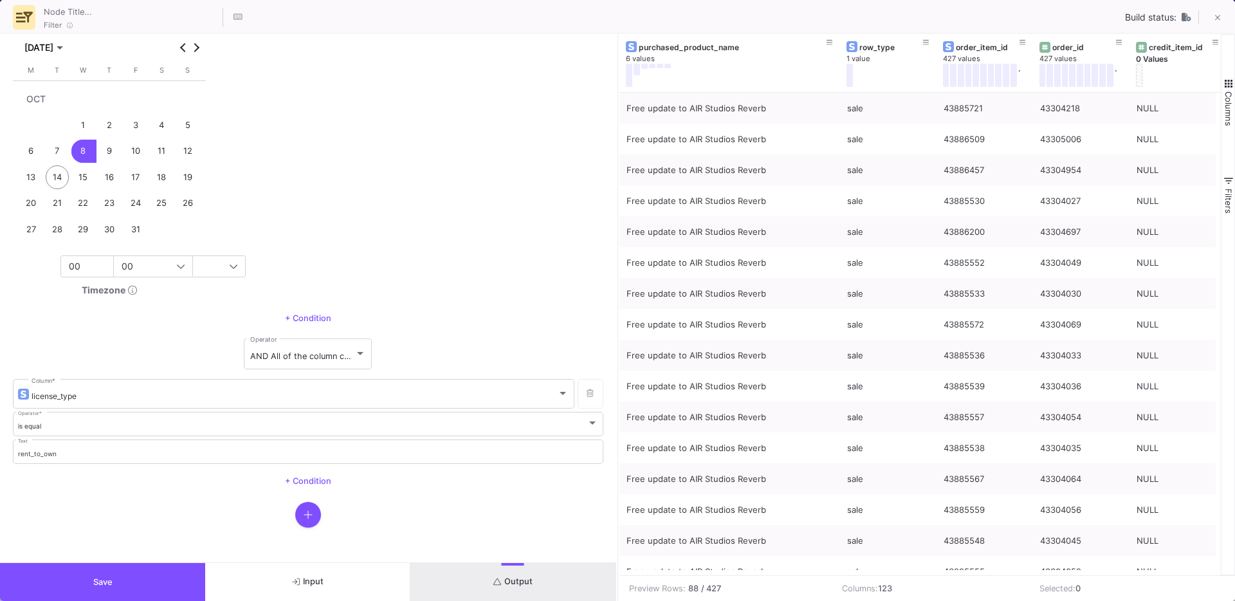
click at [1230, 119] on span "Columns" at bounding box center [1228, 108] width 10 height 35
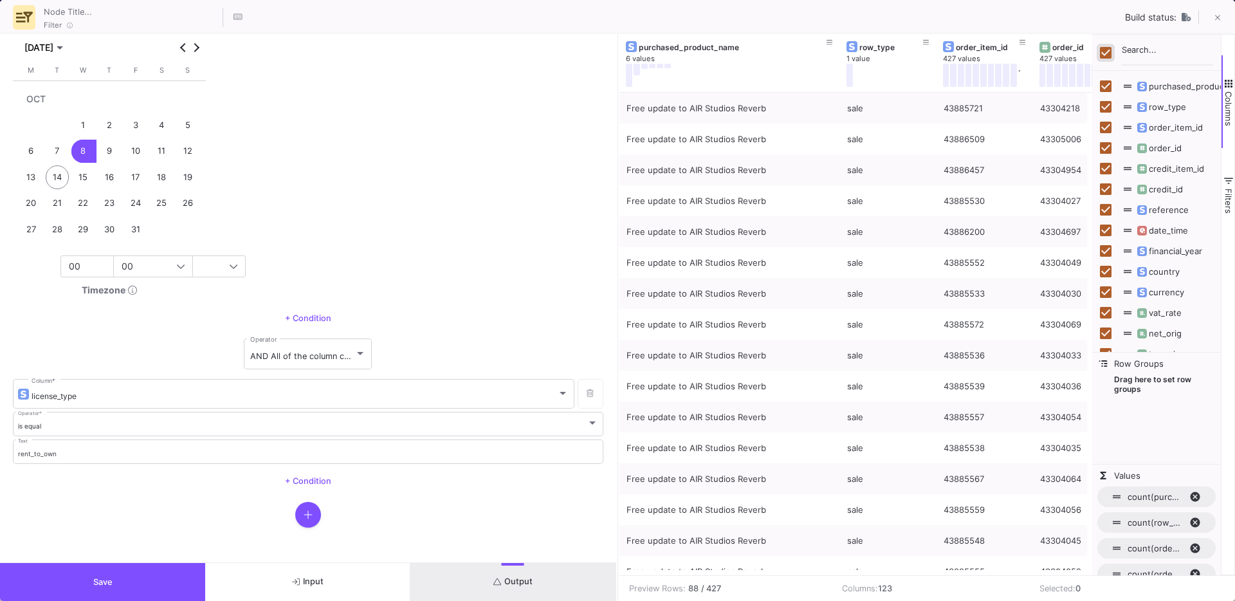
click at [1108, 50] on input "Toggle Select All Columns" at bounding box center [1106, 53] width 12 height 12
checkbox input "false"
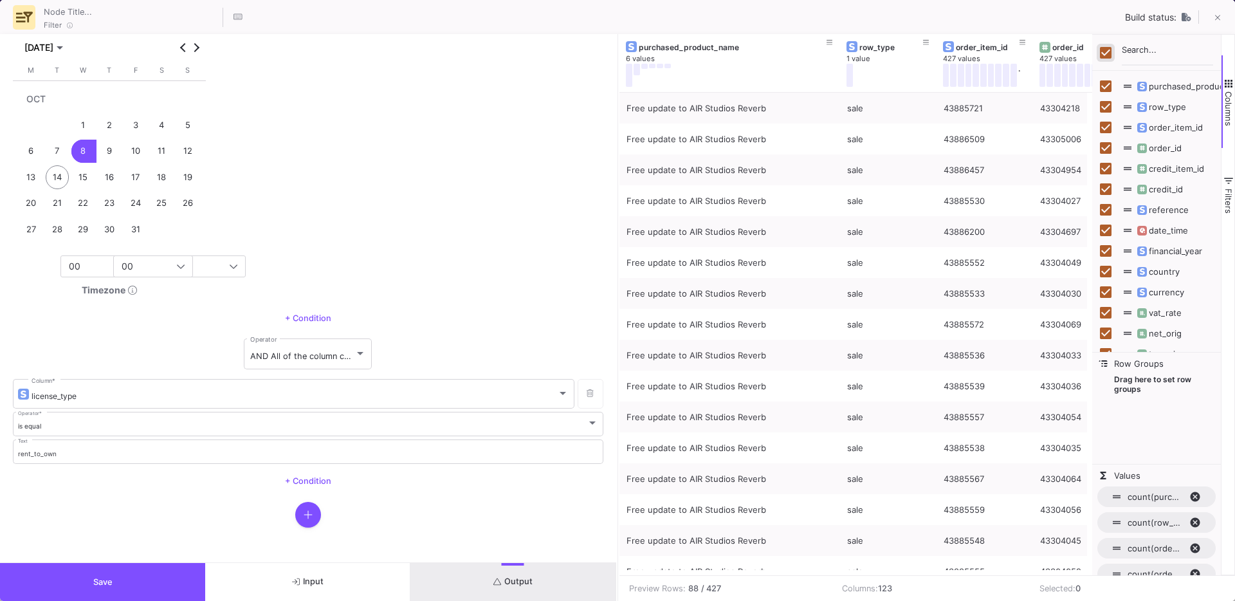
checkbox input "false"
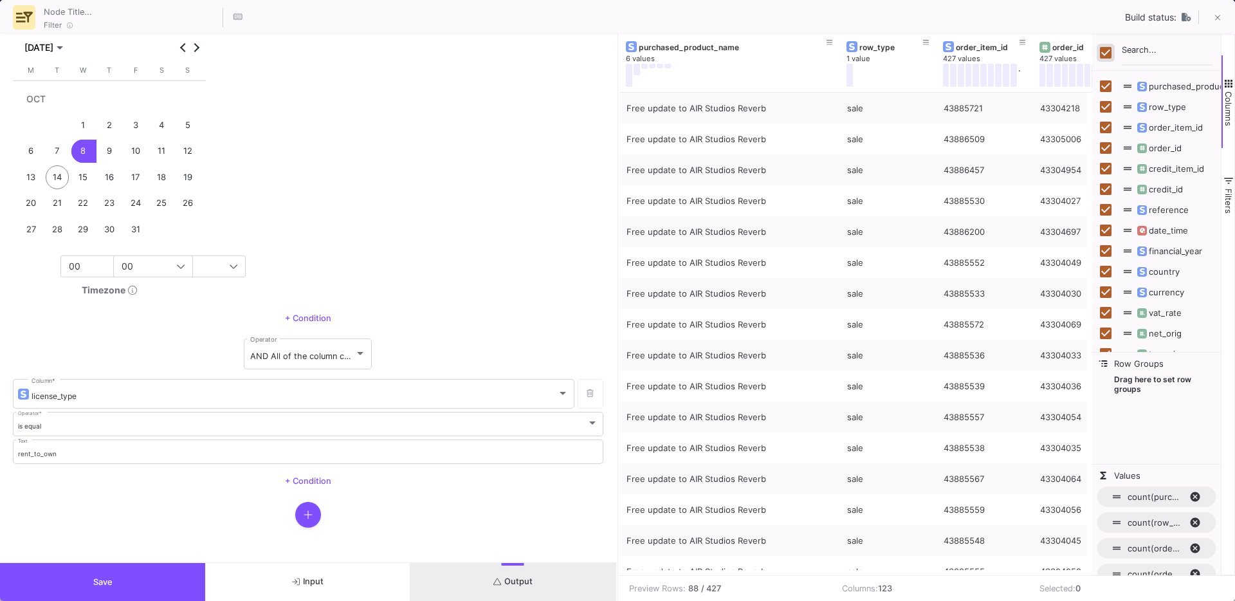
checkbox input "false"
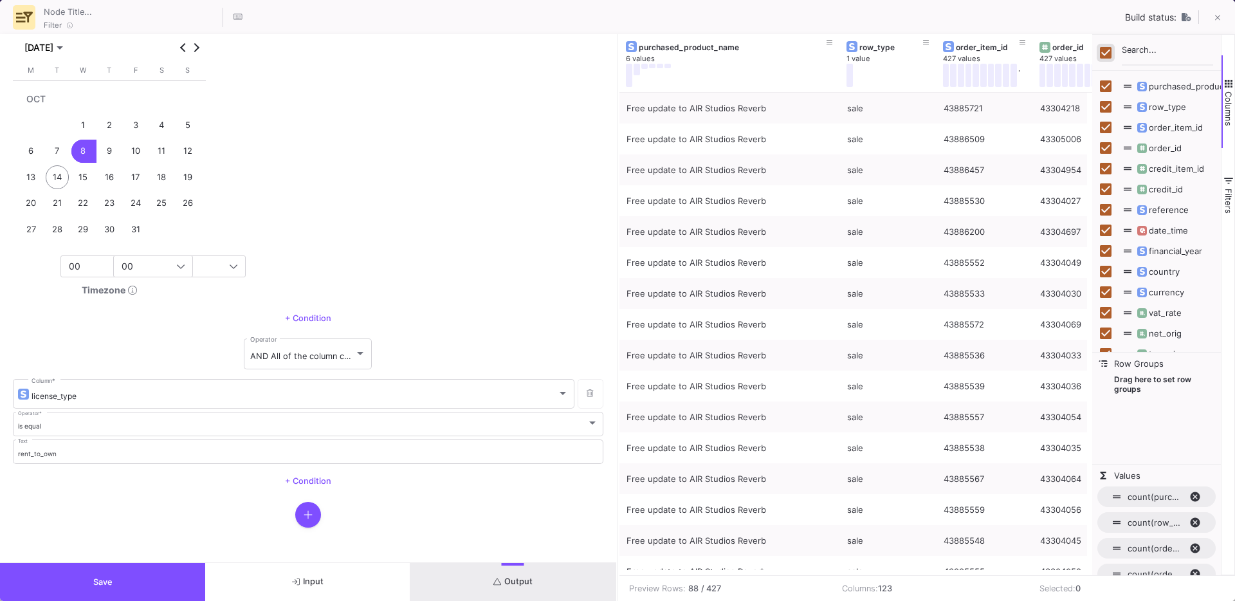
checkbox input "false"
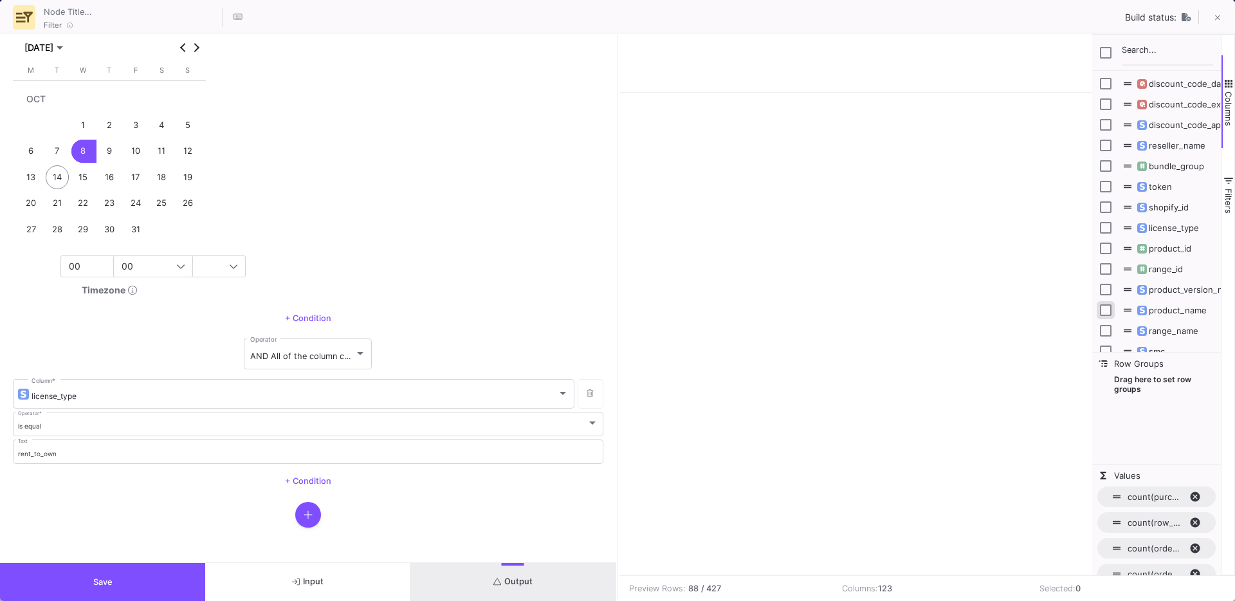
click at [1107, 313] on input "Press SPACE to toggle visibility (hidden)" at bounding box center [1106, 310] width 12 height 12
checkbox input "true"
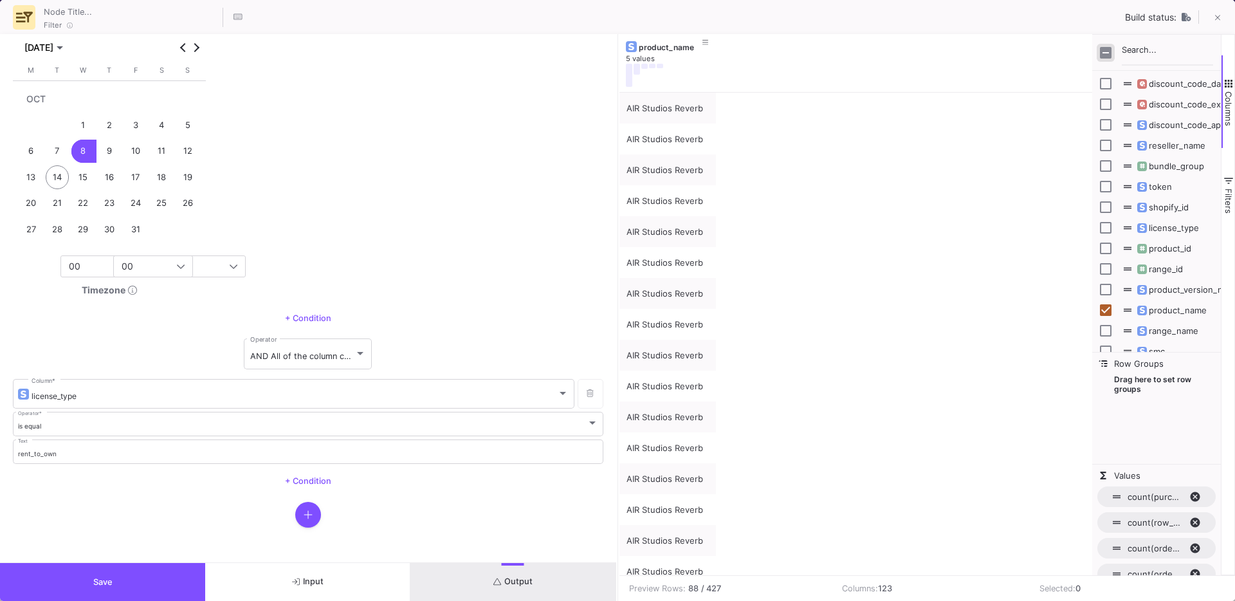
click at [1109, 55] on input "Toggle Select All Columns" at bounding box center [1106, 53] width 12 height 12
checkbox input "true"
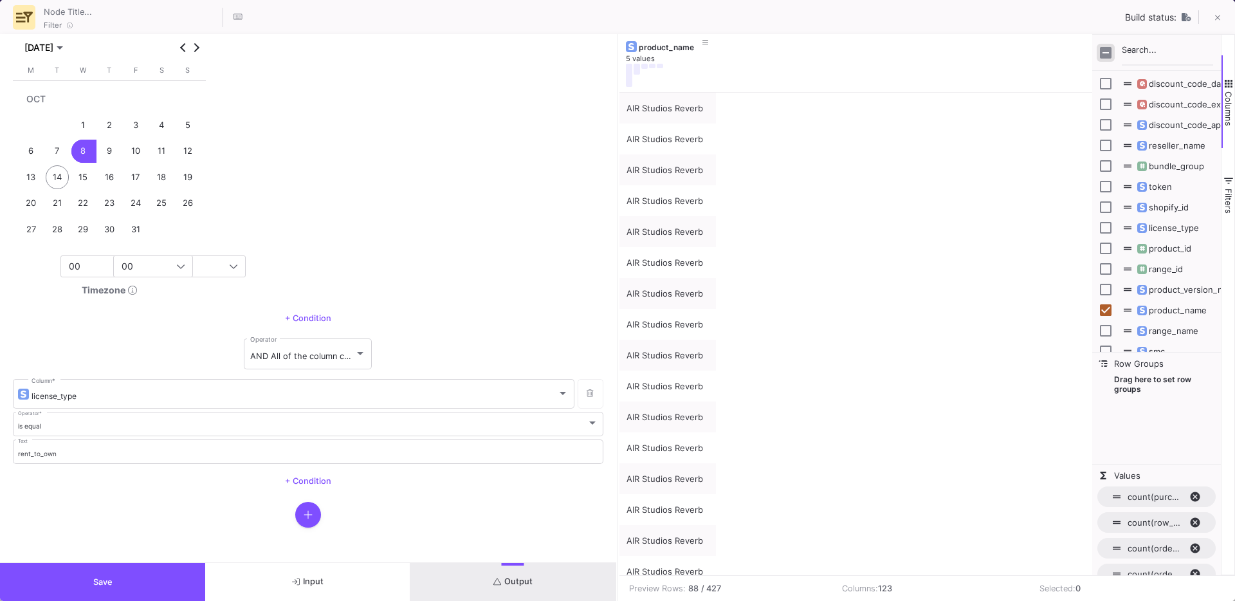
checkbox input "true"
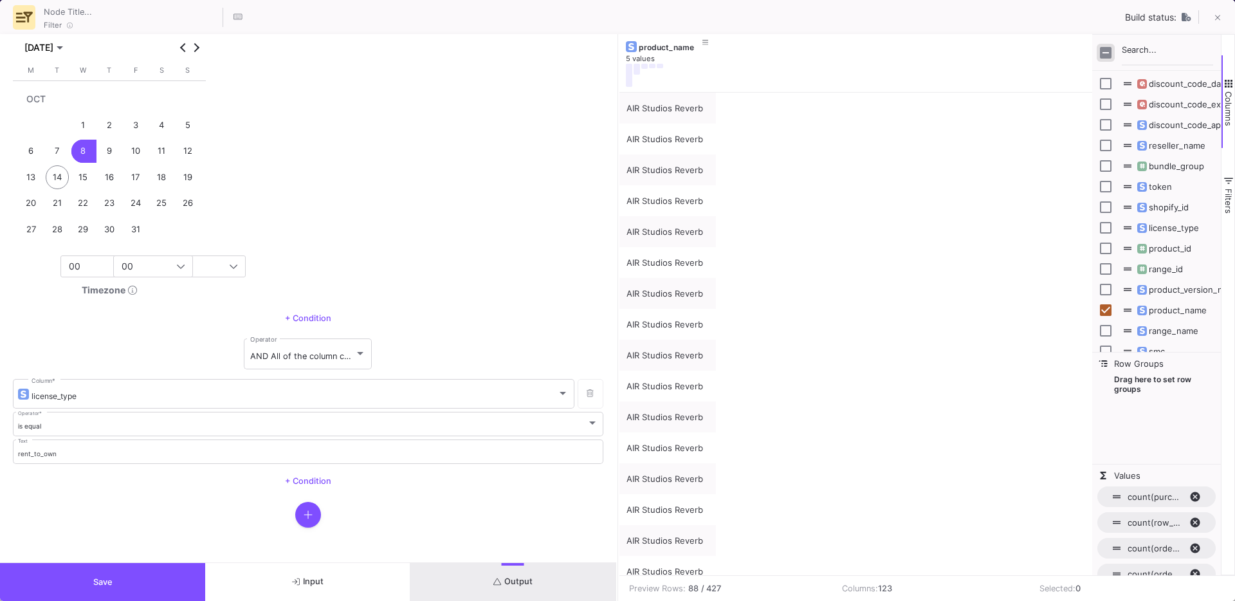
checkbox input "true"
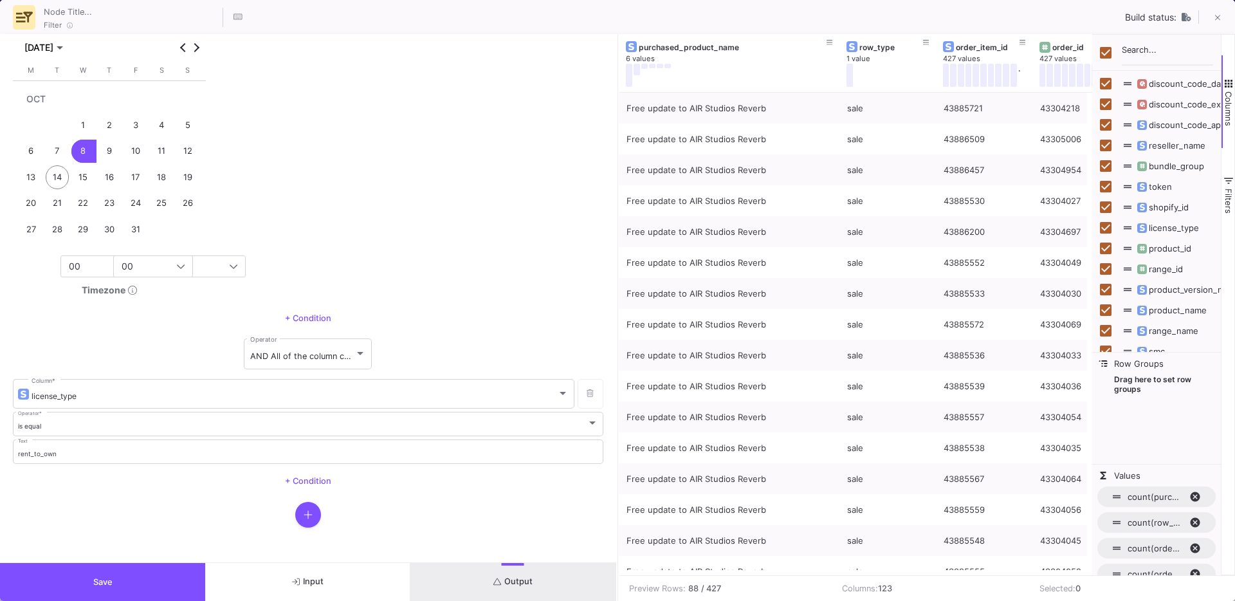
click at [1232, 111] on span "Columns" at bounding box center [1228, 108] width 10 height 35
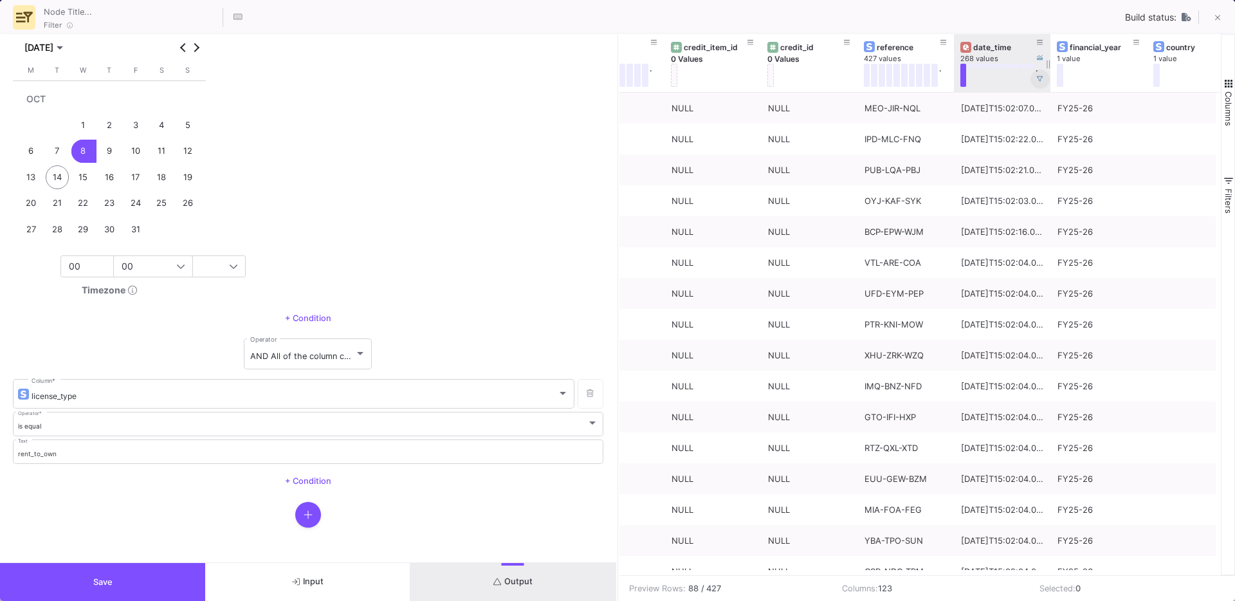
click at [1038, 80] on icon at bounding box center [1040, 79] width 6 height 6
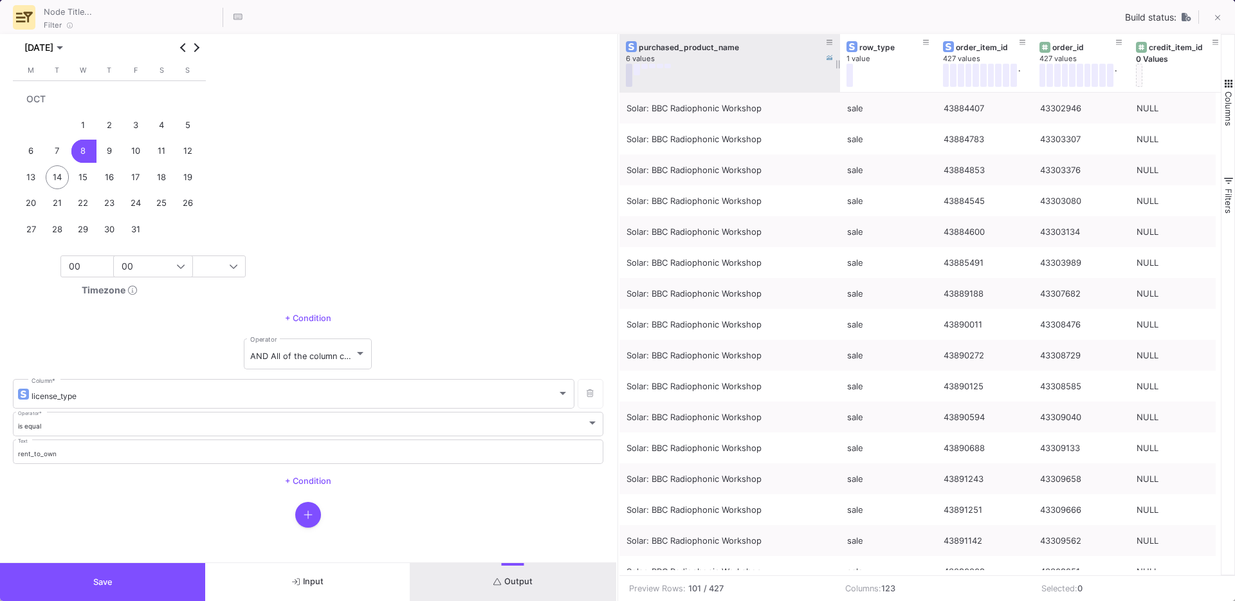
click at [627, 71] on button at bounding box center [629, 75] width 6 height 23
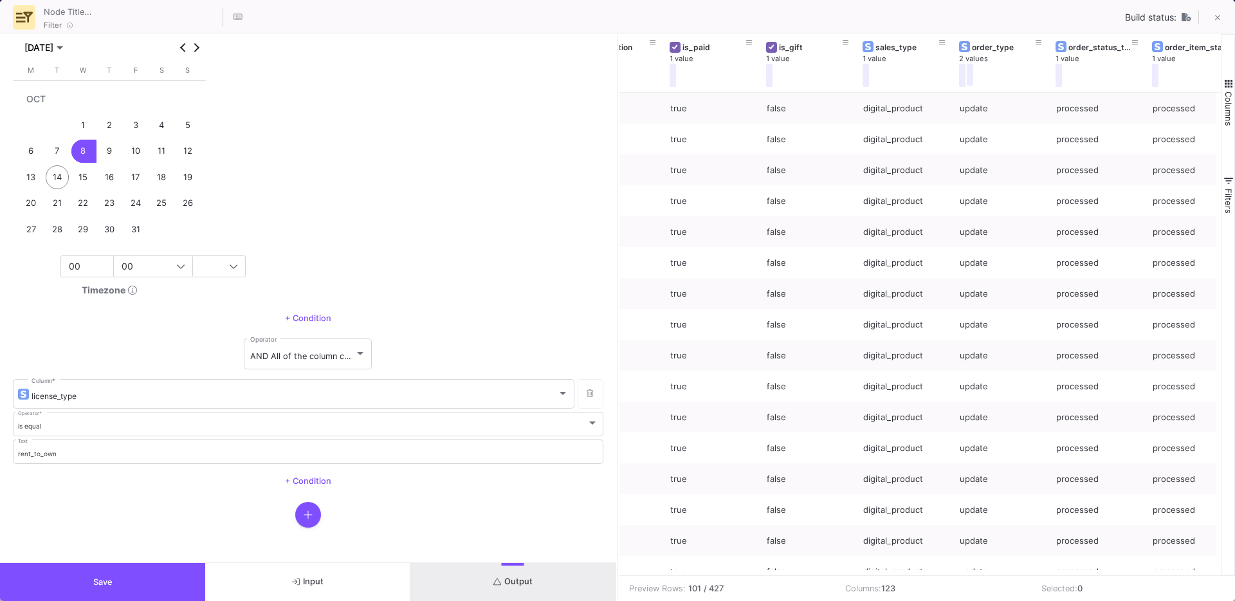
click at [73, 576] on button "Save" at bounding box center [102, 582] width 205 height 38
